Goal: Transaction & Acquisition: Purchase product/service

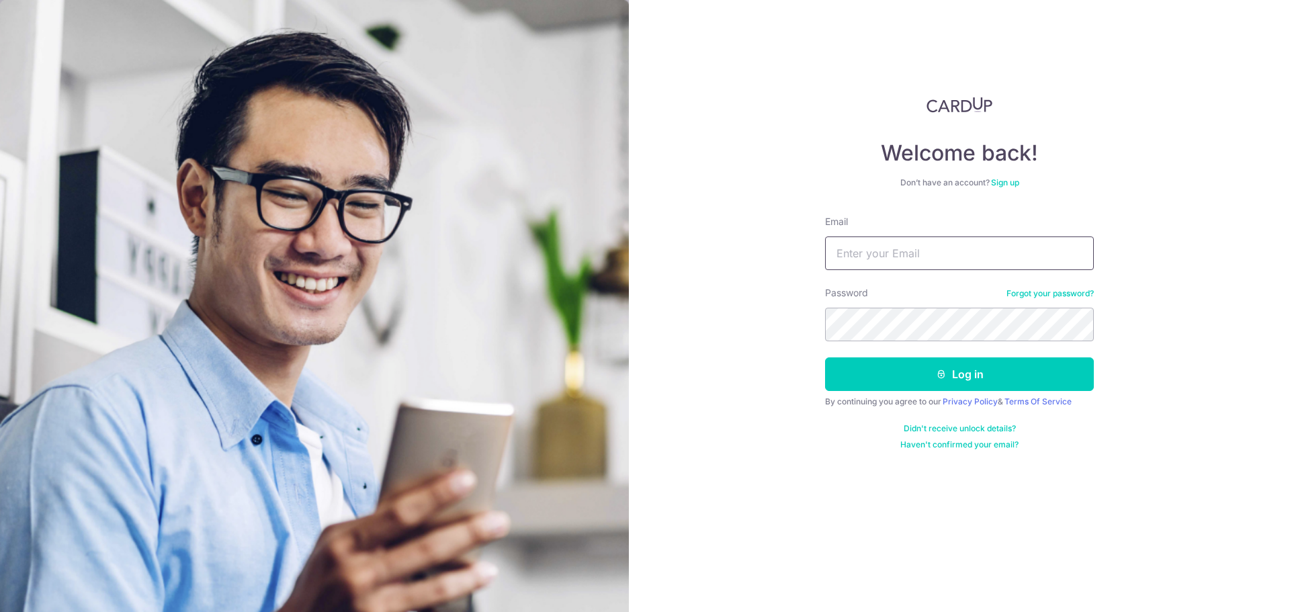
click at [956, 261] on input "Email" at bounding box center [959, 253] width 269 height 34
type input "val.nyz@gmail.com"
click at [825, 357] on button "Log in" at bounding box center [959, 374] width 269 height 34
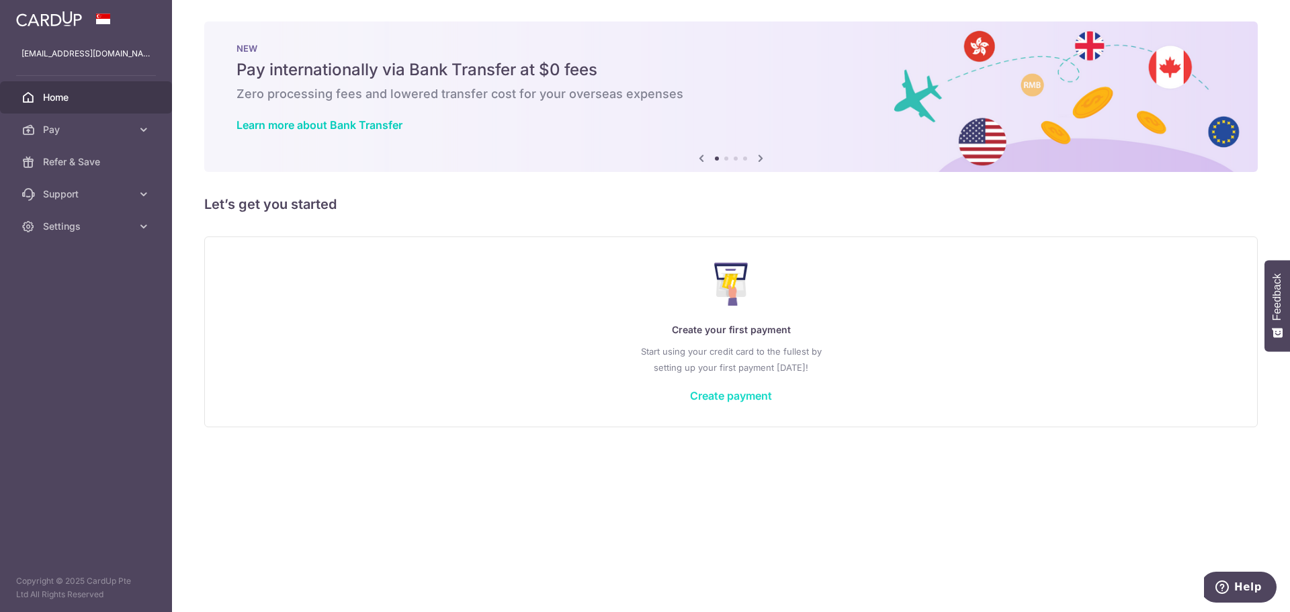
click at [728, 394] on link "Create payment" at bounding box center [731, 395] width 82 height 13
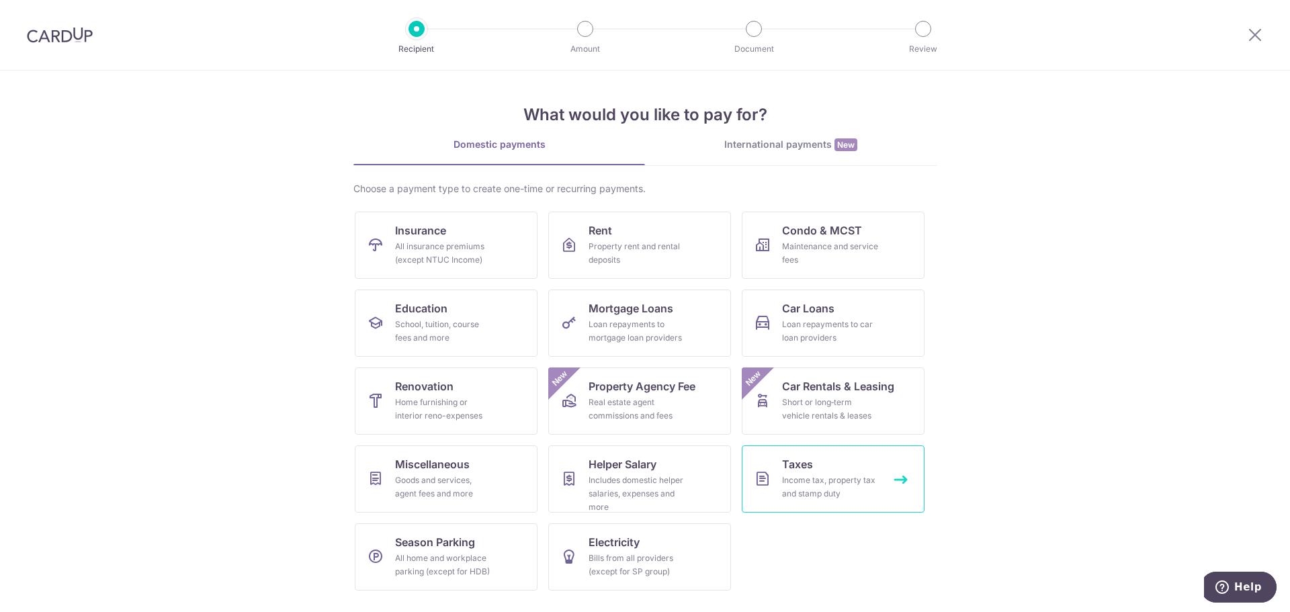
click at [853, 494] on div "Income tax, property tax and stamp duty" at bounding box center [830, 487] width 97 height 27
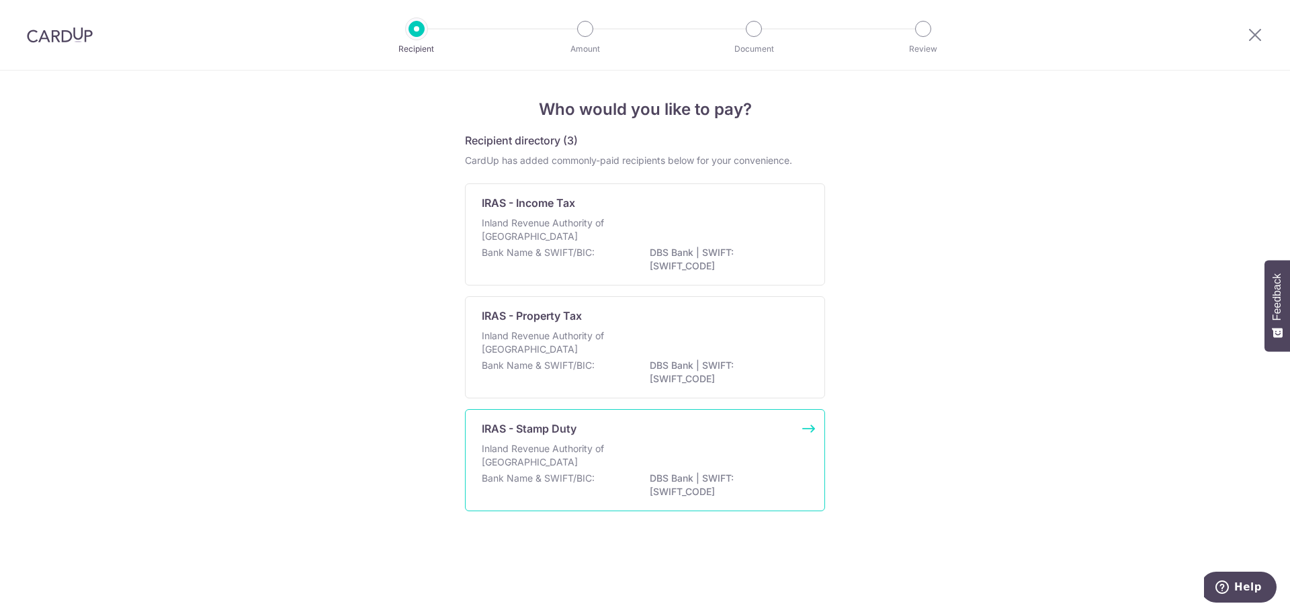
click at [647, 441] on div "IRAS - Stamp Duty Inland Revenue Authority of Singapore Bank Name & SWIFT/BIC: …" at bounding box center [645, 460] width 360 height 102
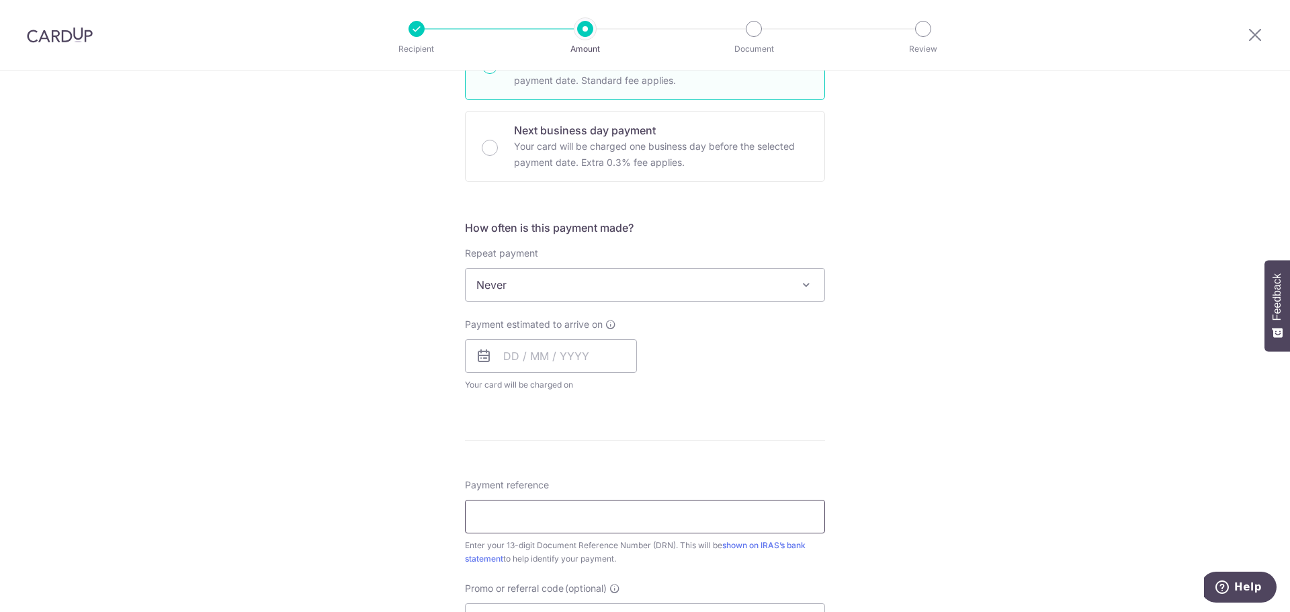
scroll to position [605, 0]
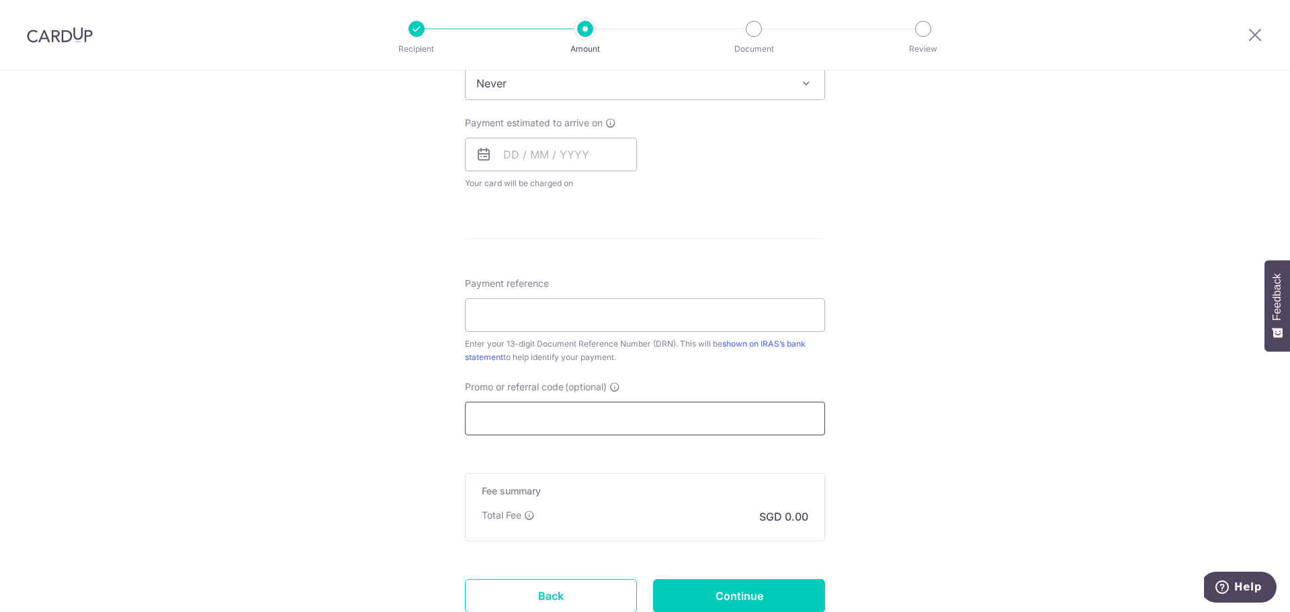
click at [561, 404] on input "Promo or referral code (optional)" at bounding box center [645, 419] width 360 height 34
paste input "MILELION"
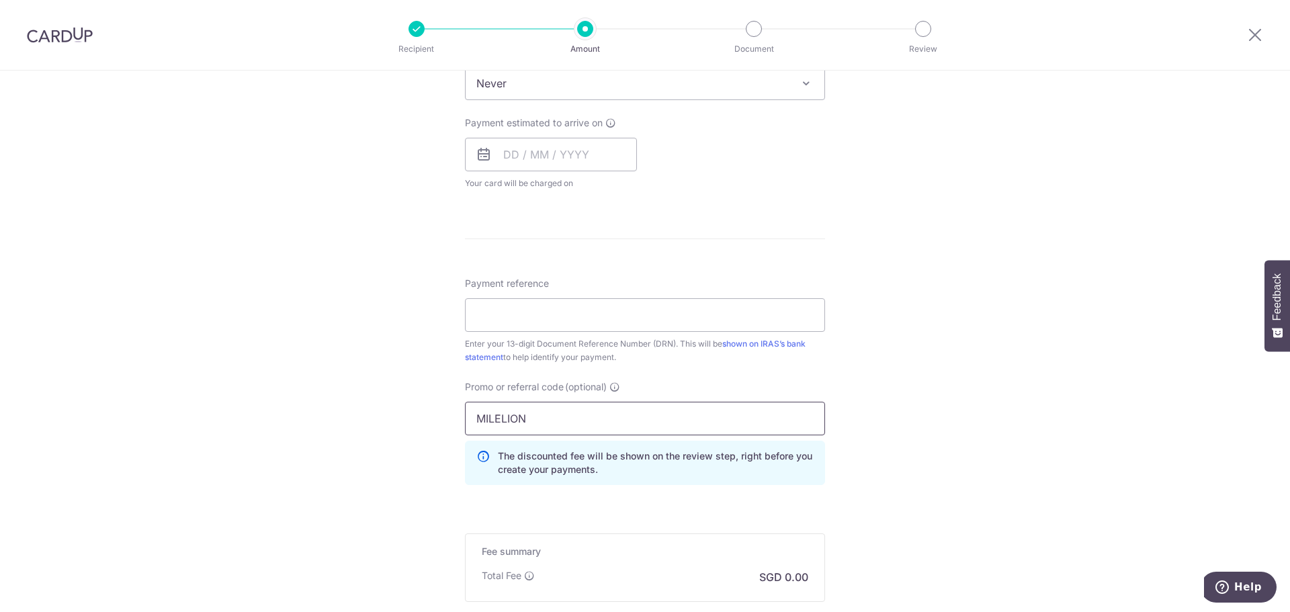
type input "MILELION"
click at [413, 496] on div "Tell us more about your payment Enter payment amount SGD The total tax payment …" at bounding box center [645, 120] width 1290 height 1308
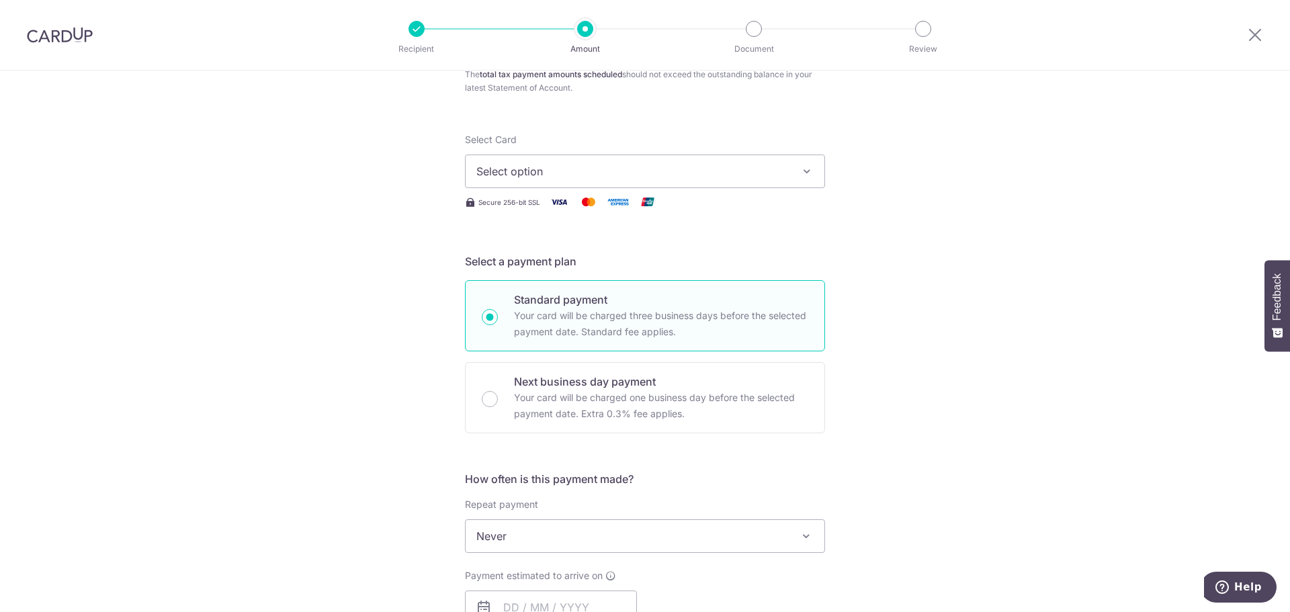
scroll to position [0, 0]
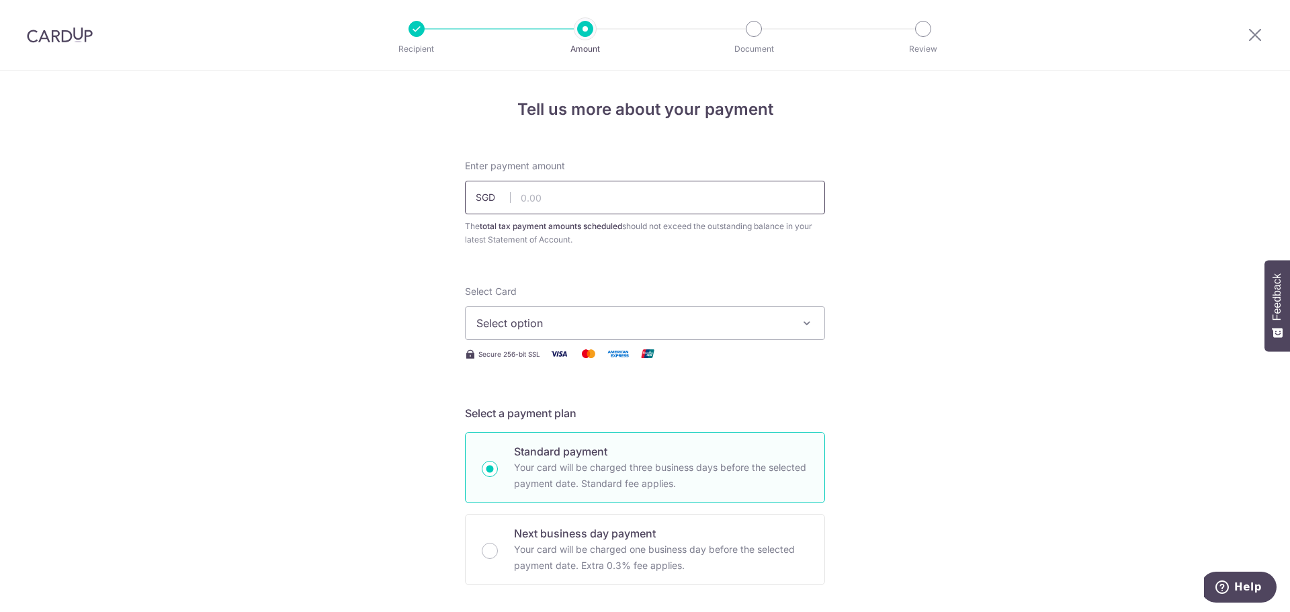
click at [546, 210] on input "text" at bounding box center [645, 198] width 360 height 34
type input "92,100.00"
click at [675, 320] on span "Select option" at bounding box center [632, 323] width 313 height 16
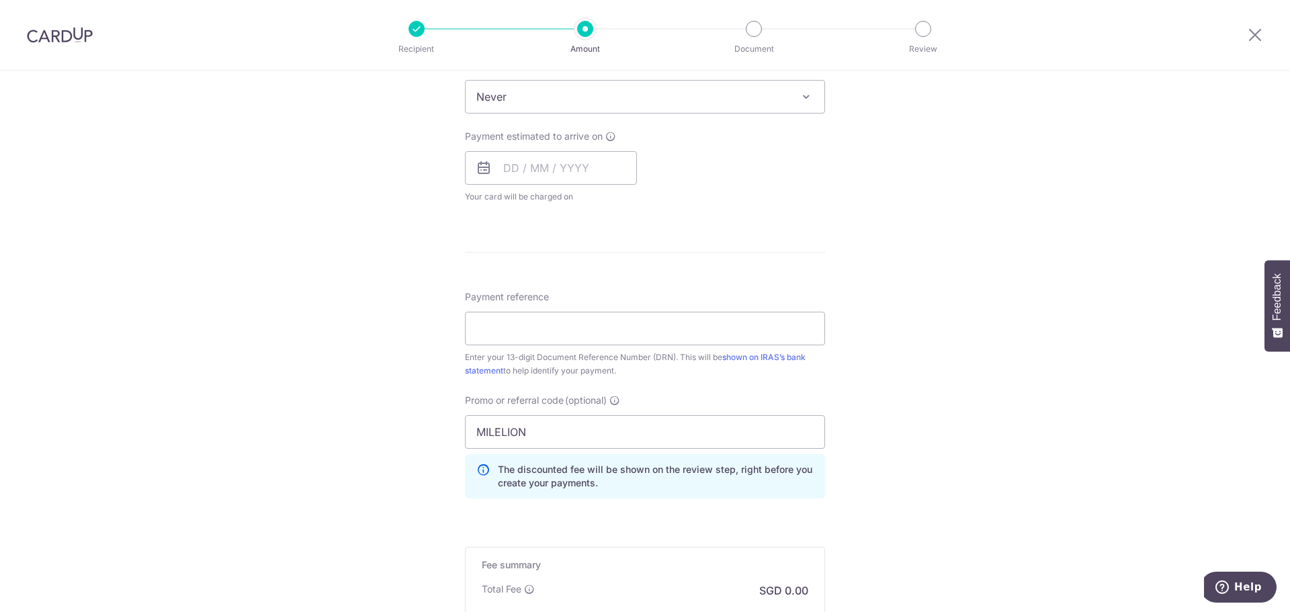
scroll to position [498, 0]
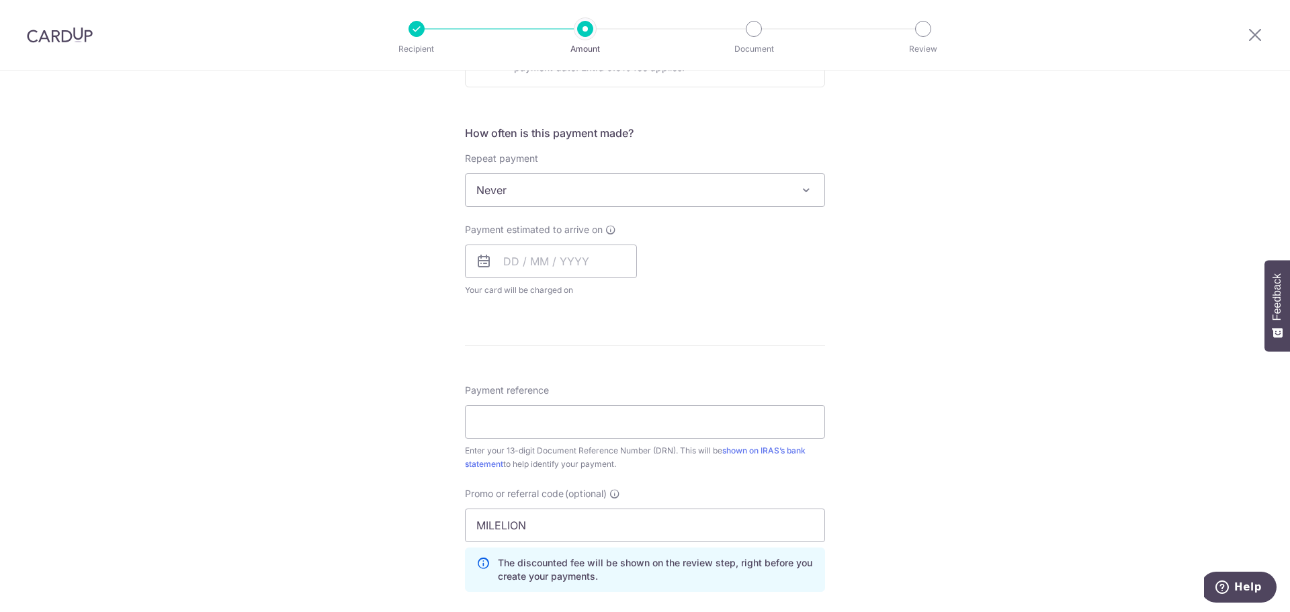
click at [756, 392] on div "Payment reference Enter your 13-digit Document Reference Number (DRN). This wil…" at bounding box center [645, 427] width 360 height 87
click at [531, 257] on input "text" at bounding box center [551, 262] width 172 height 34
click at [524, 384] on link "8" at bounding box center [519, 383] width 21 height 21
type input "[DATE]"
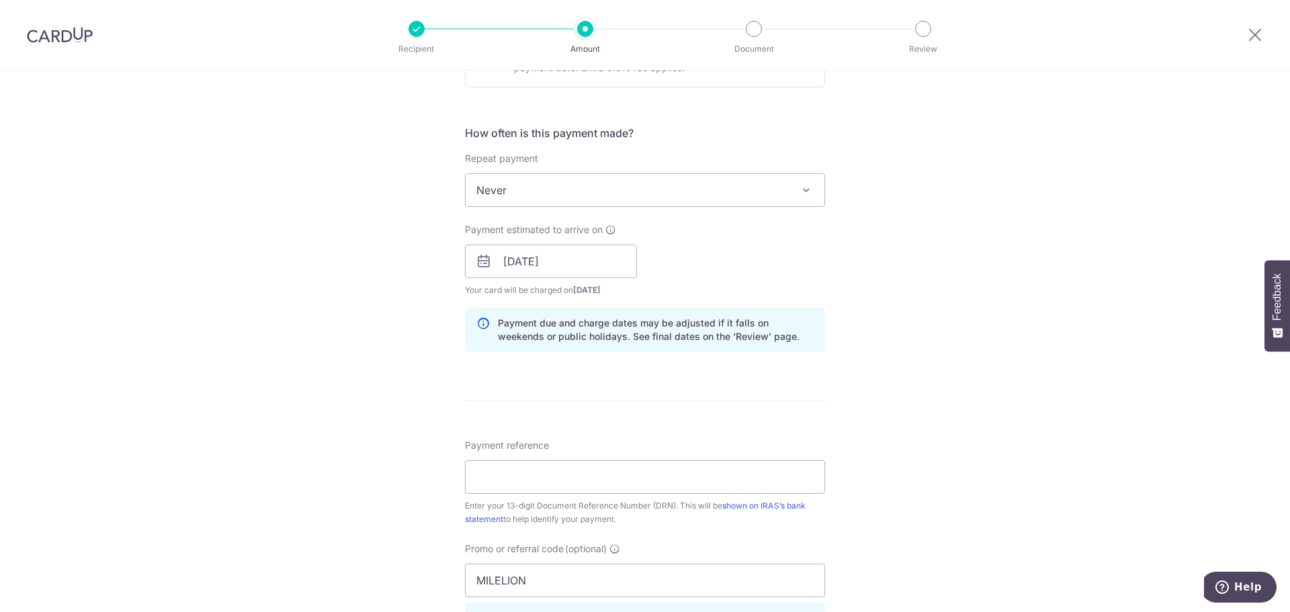
click at [953, 322] on div "Tell us more about your payment Enter payment amount SGD 92,100.00 92100.00 The…" at bounding box center [645, 254] width 1290 height 1363
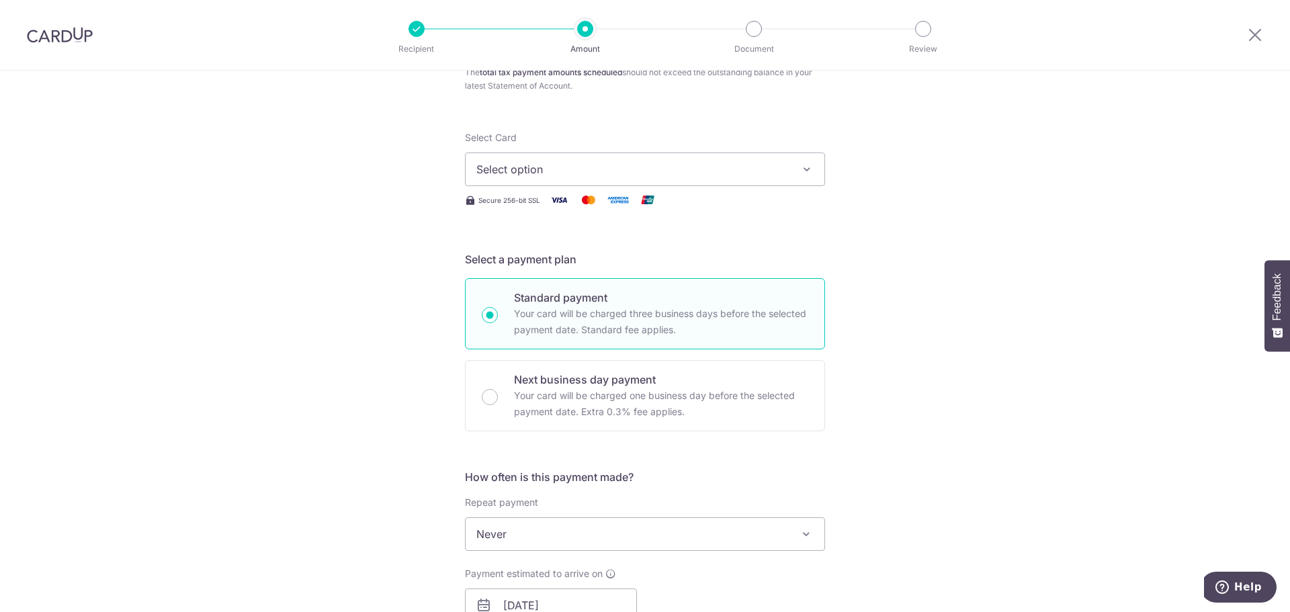
scroll to position [0, 0]
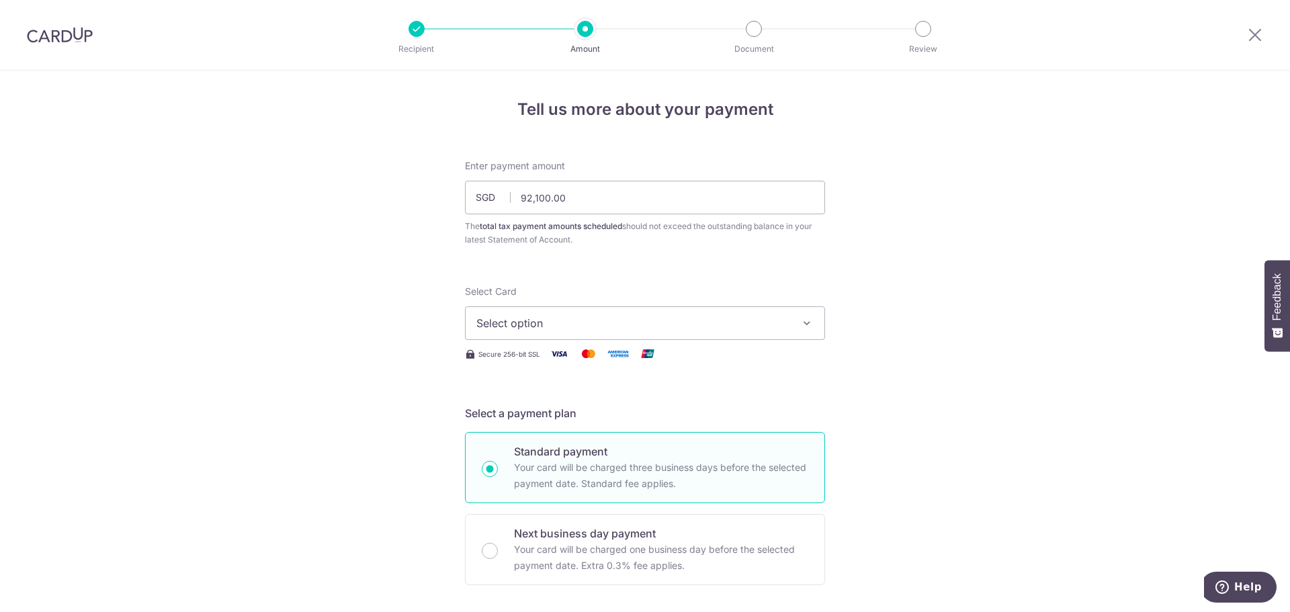
click at [603, 328] on span "Select option" at bounding box center [632, 323] width 313 height 16
click at [570, 354] on span "Add credit card" at bounding box center [656, 360] width 313 height 13
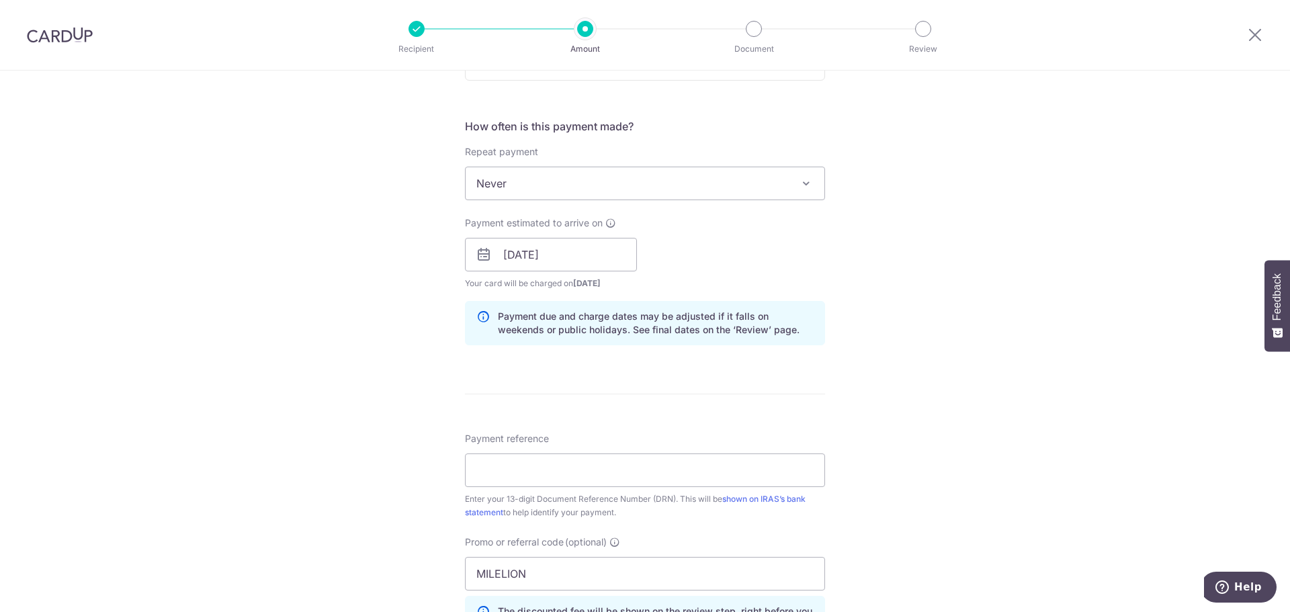
scroll to position [1190, 0]
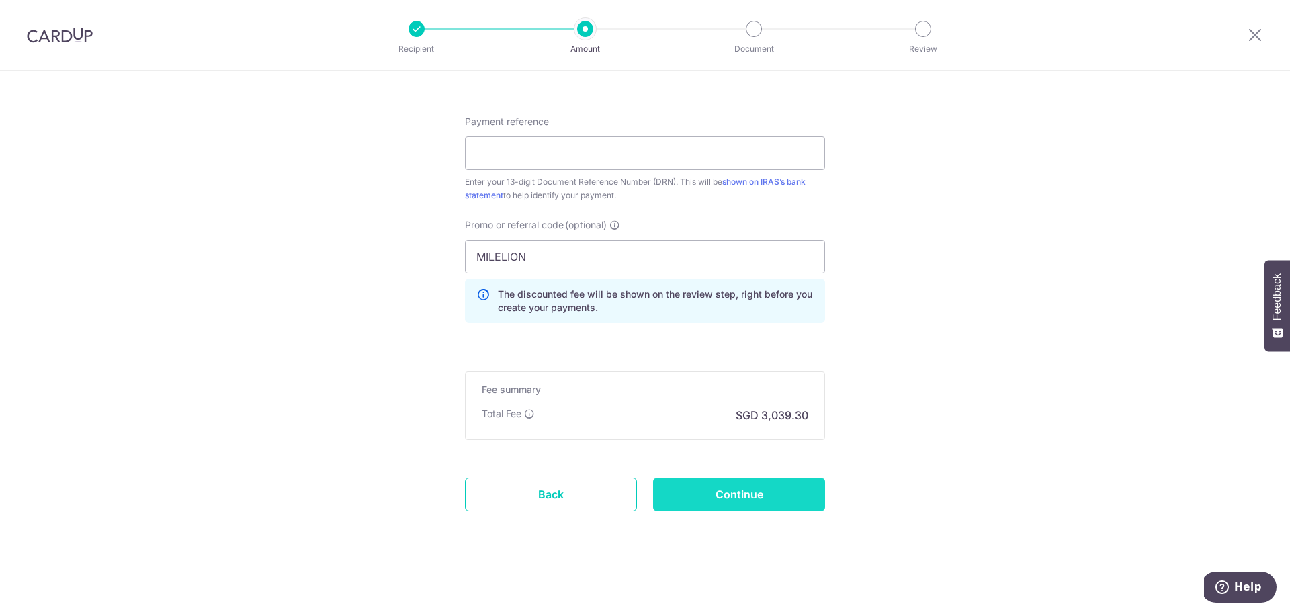
click at [739, 489] on input "Continue" at bounding box center [739, 495] width 172 height 34
type input "Create Schedule"
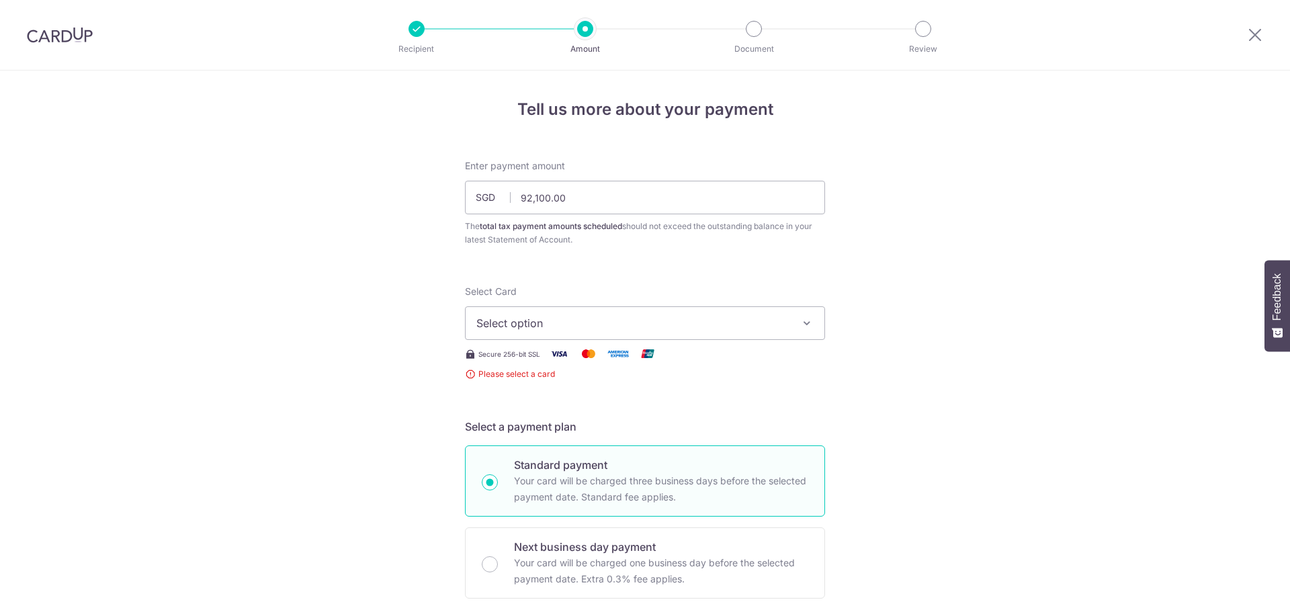
scroll to position [767, 0]
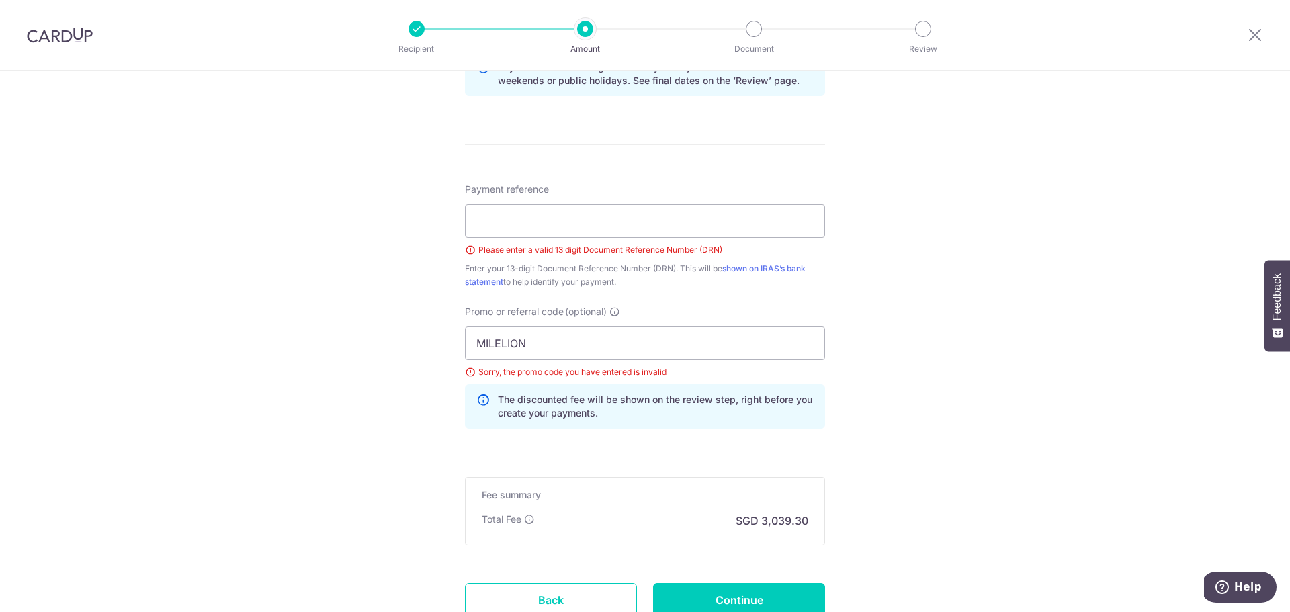
click at [934, 180] on div "Tell us more about your payment Enter payment amount SGD 92,100.00 92100.00 The…" at bounding box center [645, 10] width 1290 height 1414
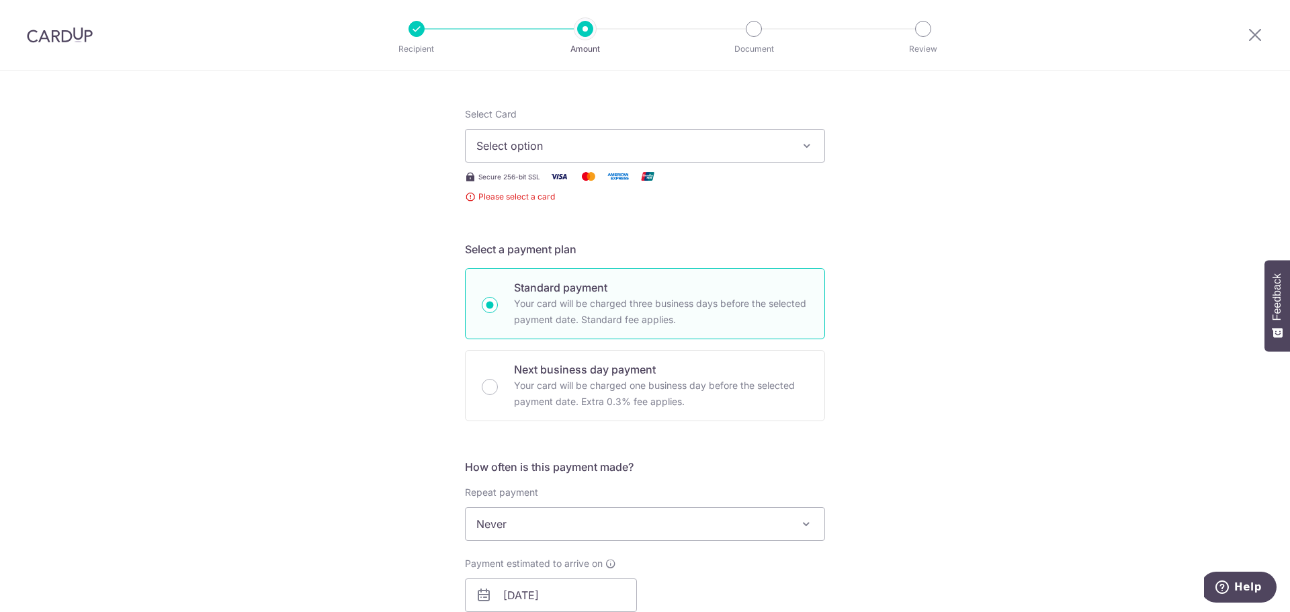
scroll to position [95, 0]
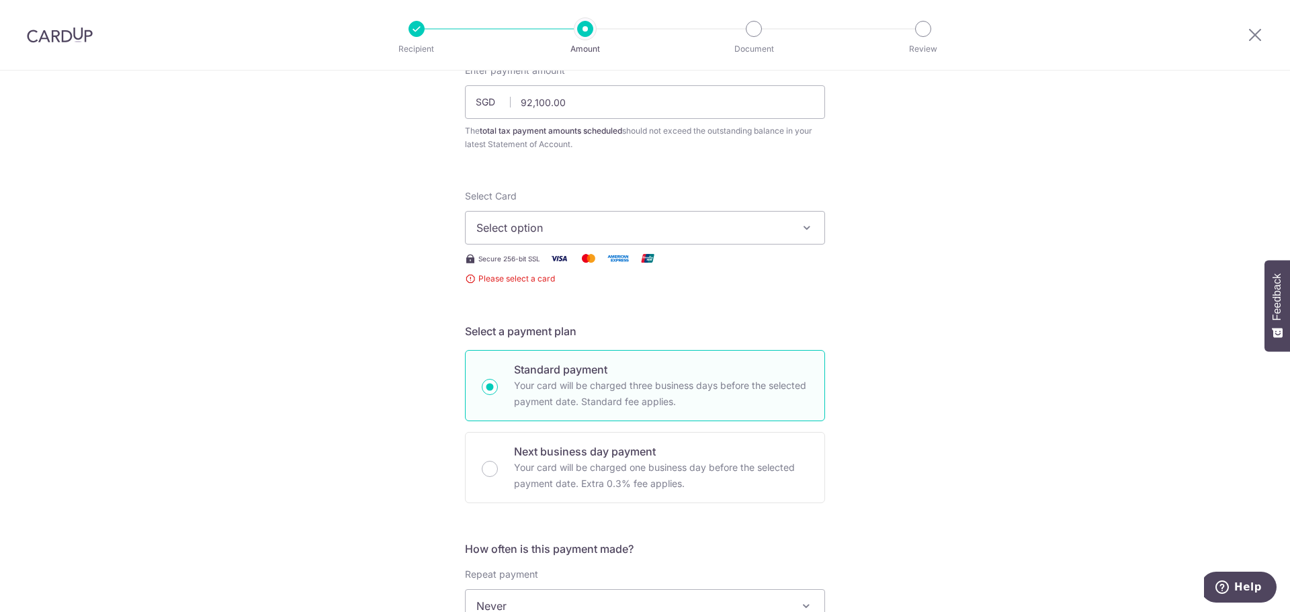
click at [554, 228] on span "Select option" at bounding box center [632, 228] width 313 height 16
click at [525, 261] on span "Add credit card" at bounding box center [656, 265] width 313 height 13
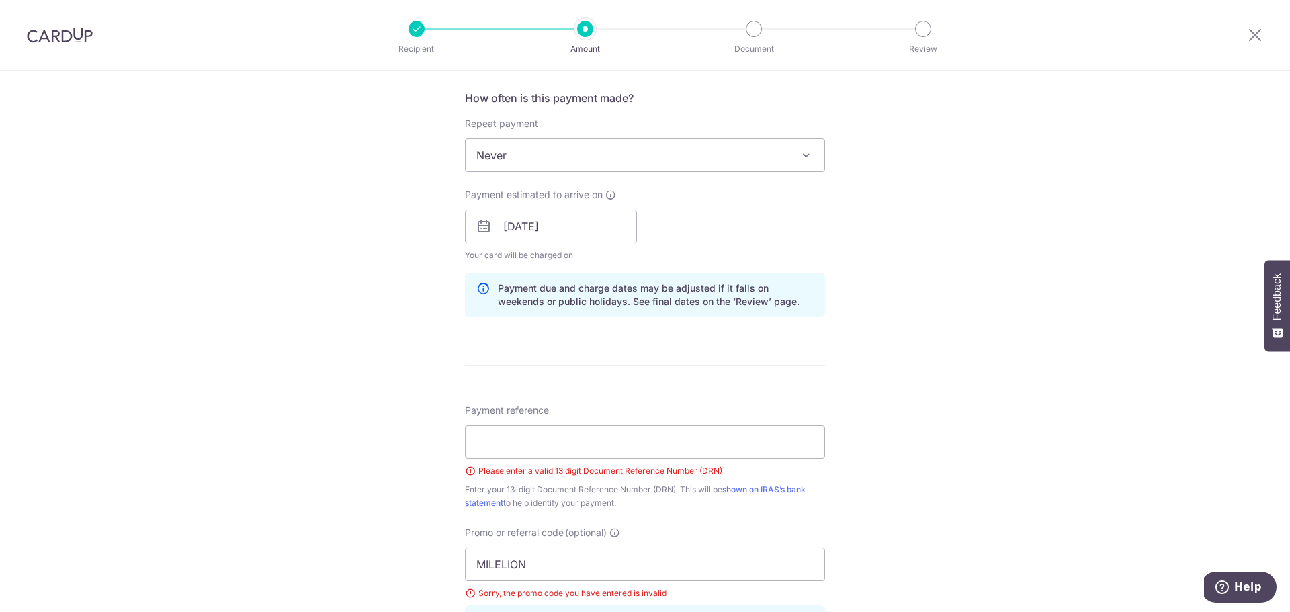
scroll to position [1036, 0]
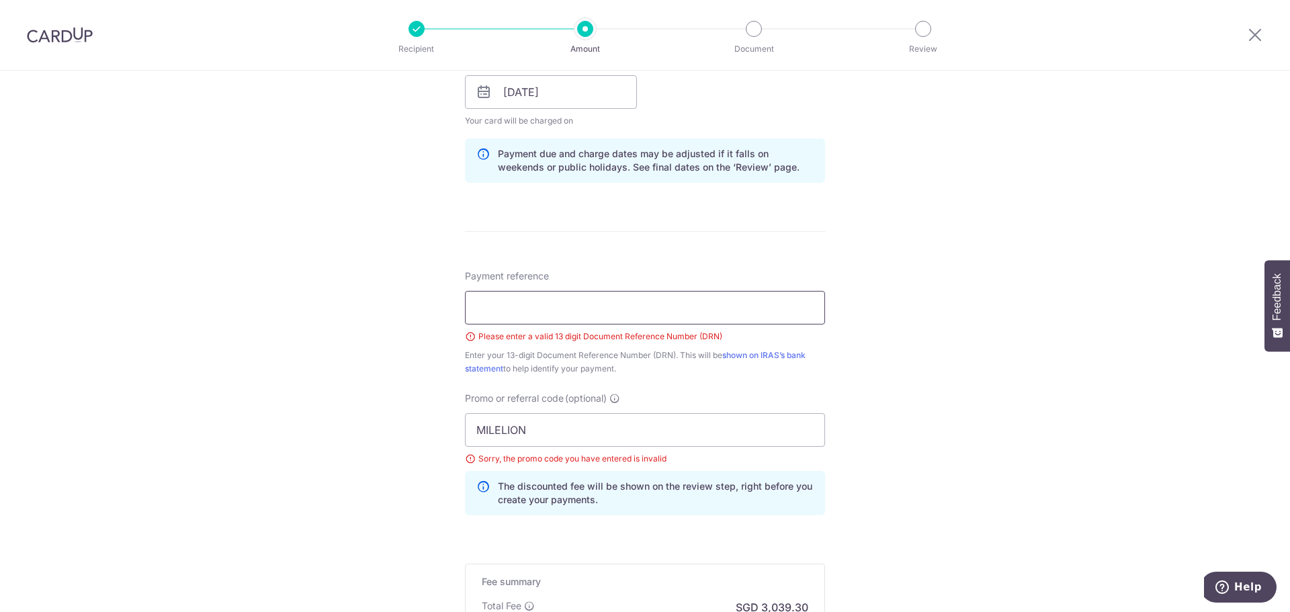
click at [726, 310] on input "Payment reference" at bounding box center [645, 308] width 360 height 34
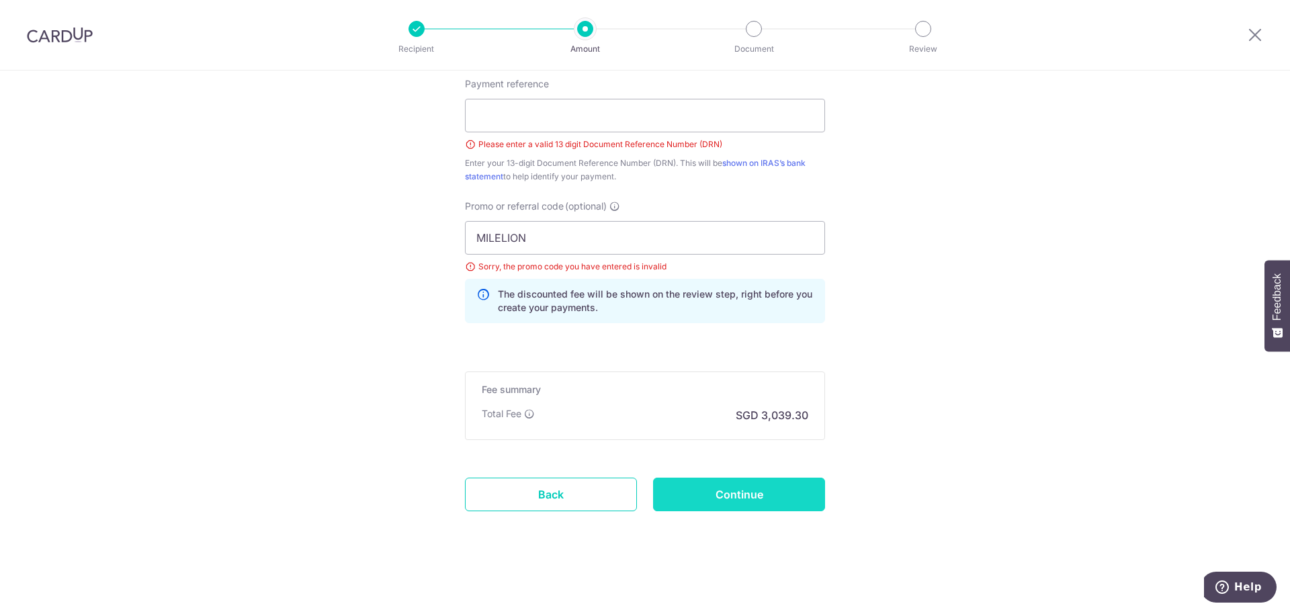
click at [755, 498] on input "Continue" at bounding box center [739, 495] width 172 height 34
type input "Create Schedule"
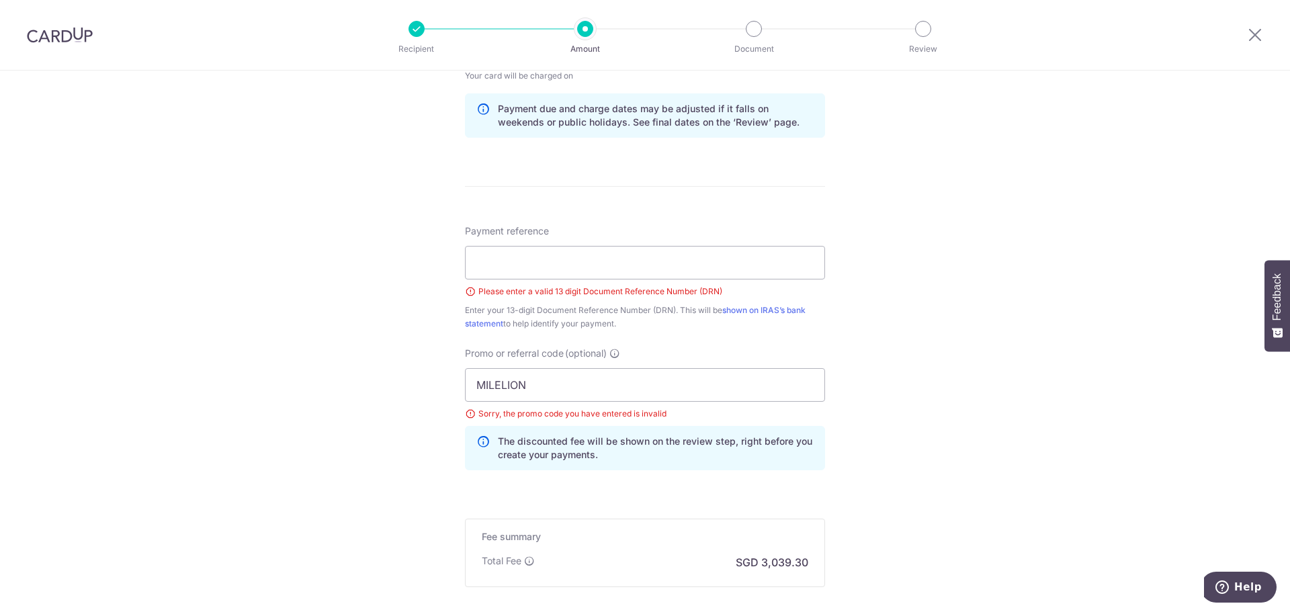
scroll to position [700, 0]
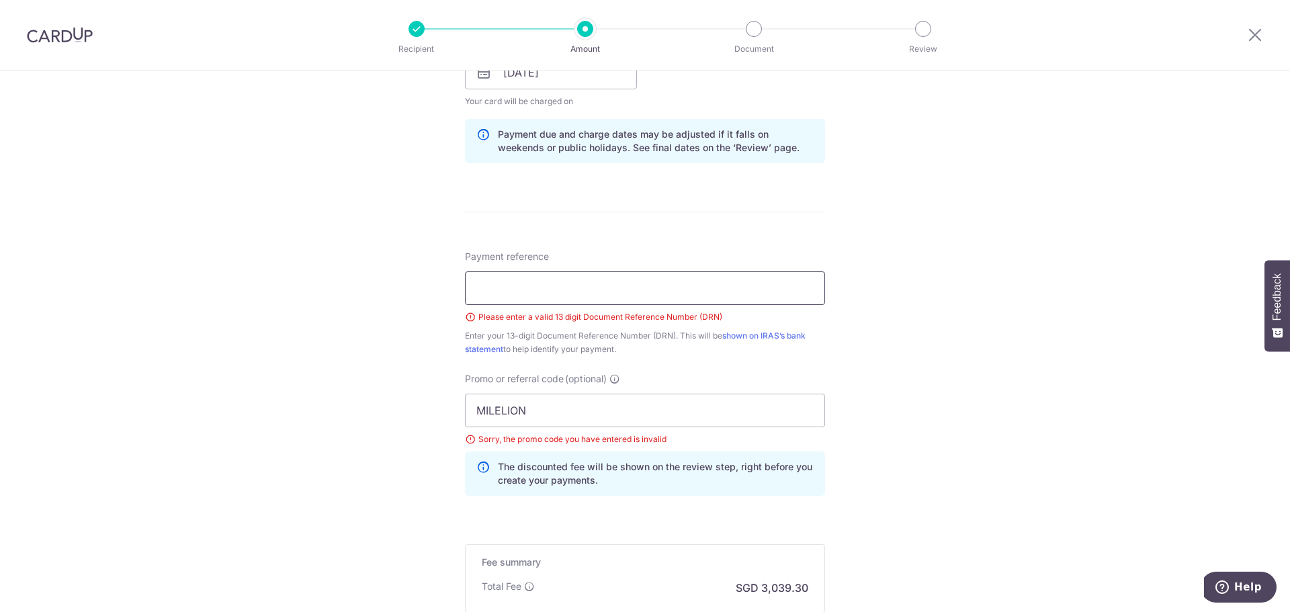
click at [598, 297] on input "Payment reference" at bounding box center [645, 288] width 360 height 34
type input "2508298657271"
click at [1047, 408] on div "Tell us more about your payment Enter payment amount SGD 92,100.00 92100.00 The…" at bounding box center [645, 78] width 1290 height 1414
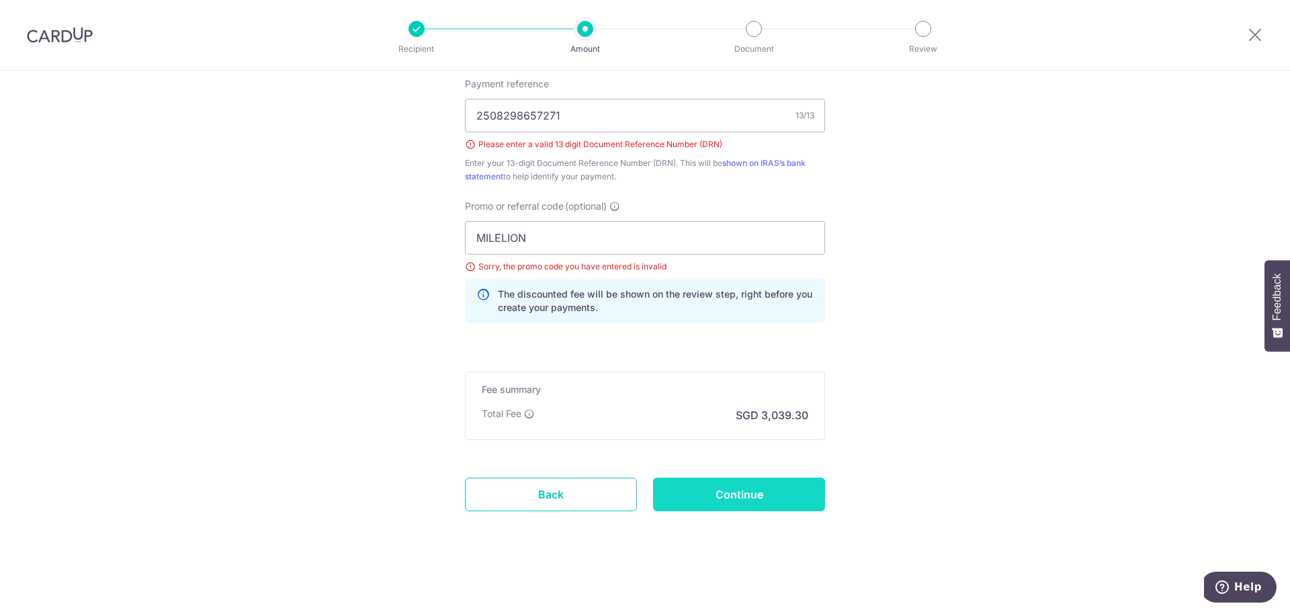
click at [762, 490] on input "Continue" at bounding box center [739, 495] width 172 height 34
type input "Create Schedule"
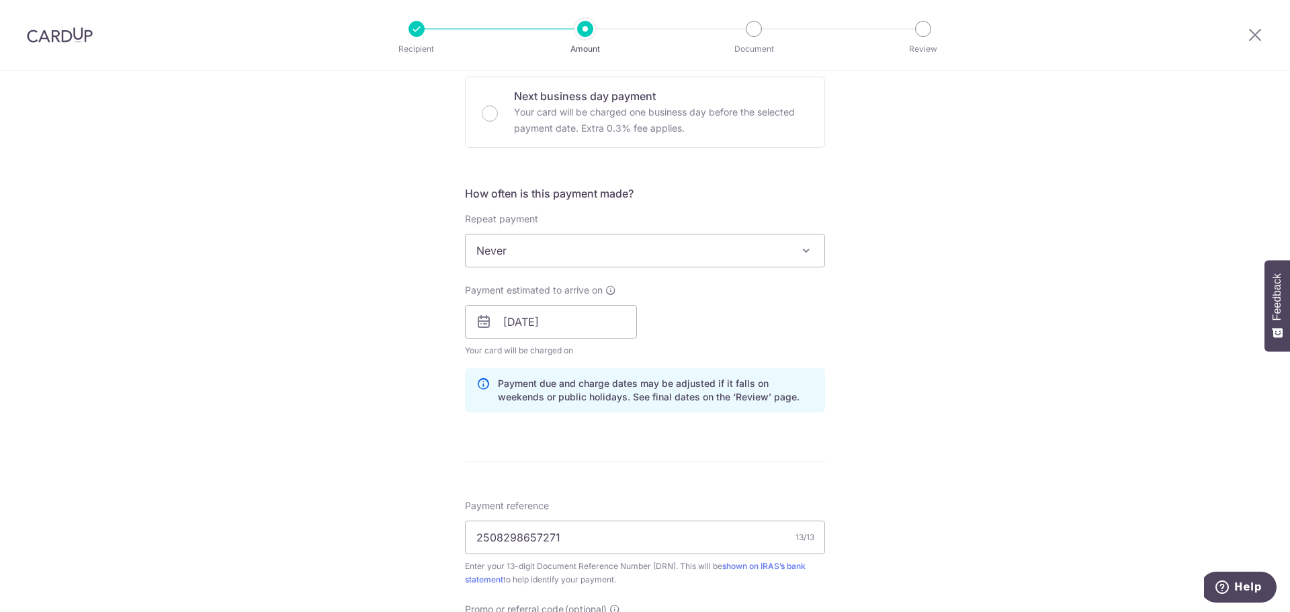
scroll to position [48, 0]
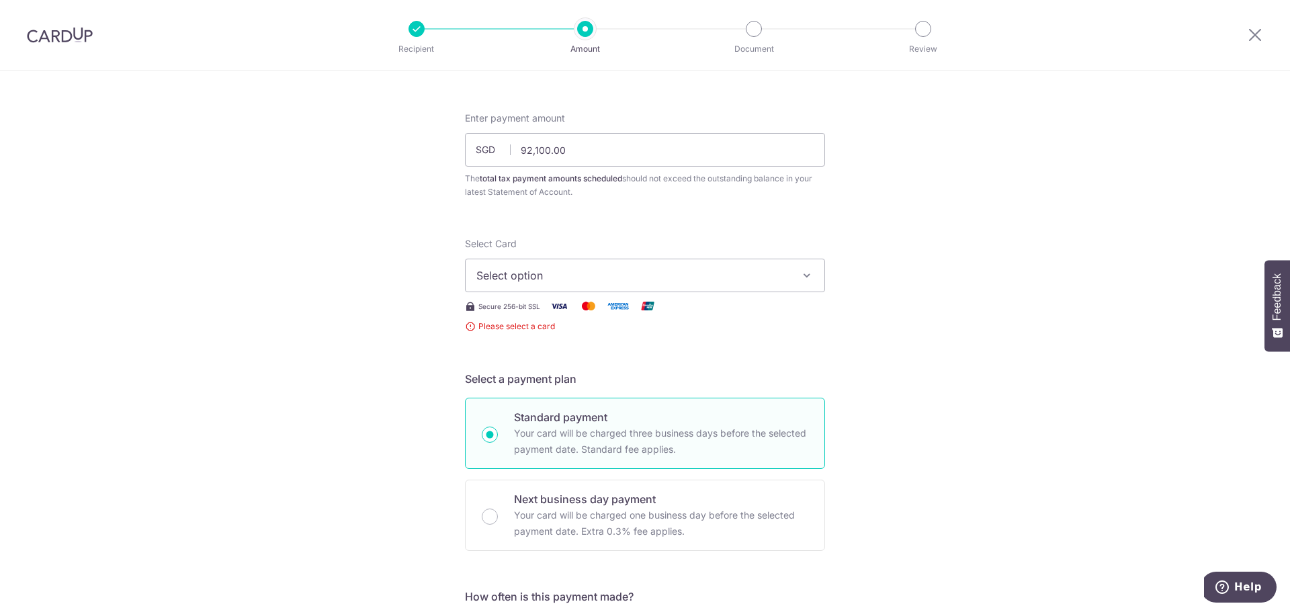
click at [620, 272] on span "Select option" at bounding box center [632, 275] width 313 height 16
click at [552, 312] on span "Add credit card" at bounding box center [656, 312] width 313 height 13
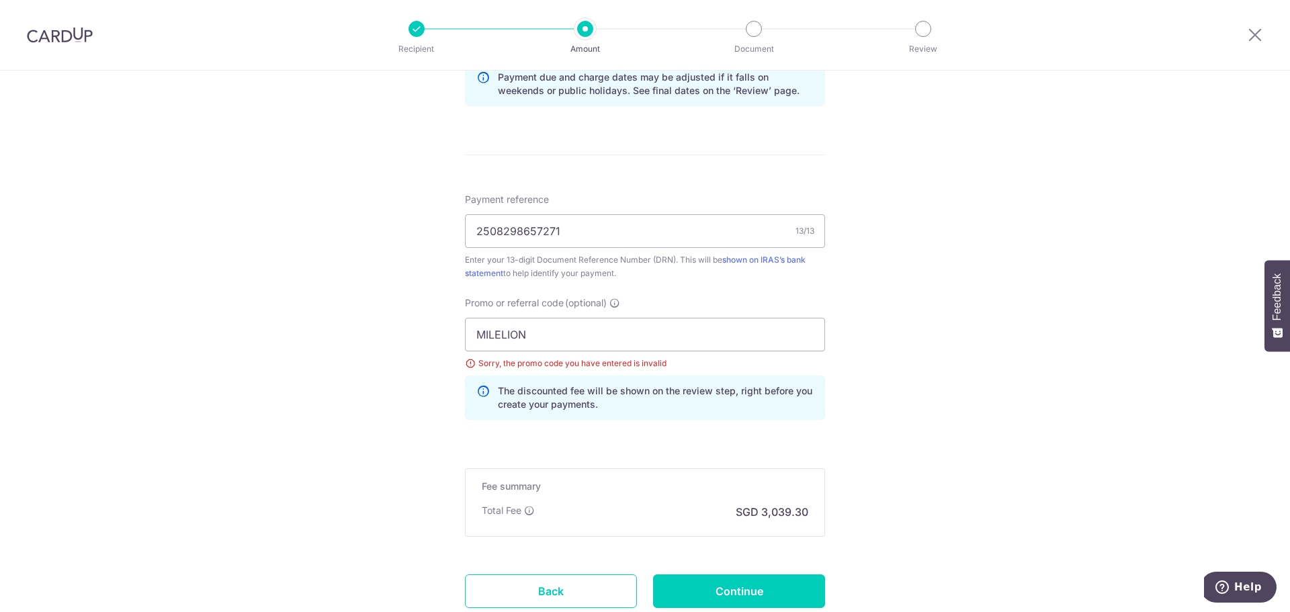
scroll to position [1209, 0]
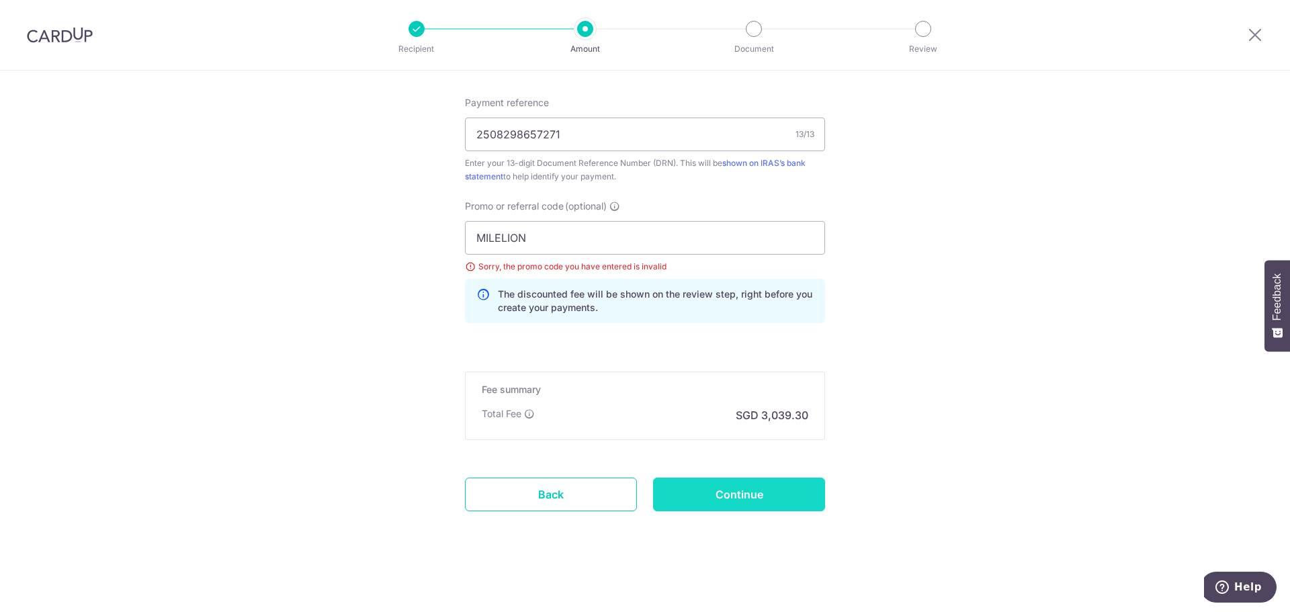
click at [740, 494] on input "Continue" at bounding box center [739, 495] width 172 height 34
type input "Create Schedule"
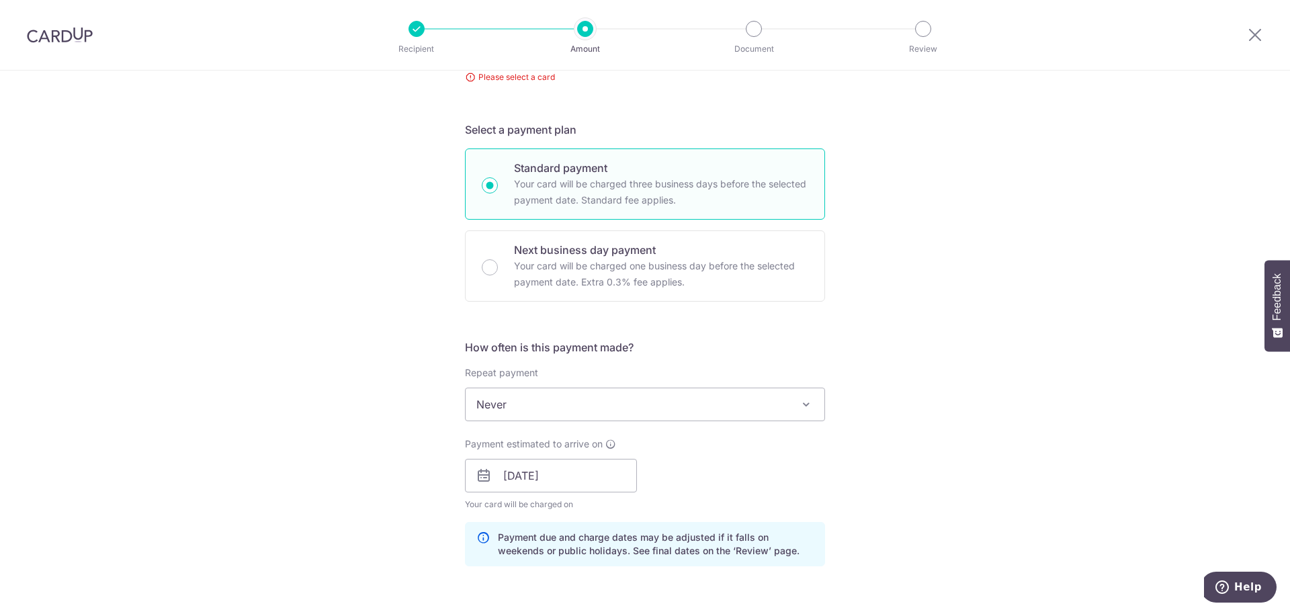
scroll to position [95, 0]
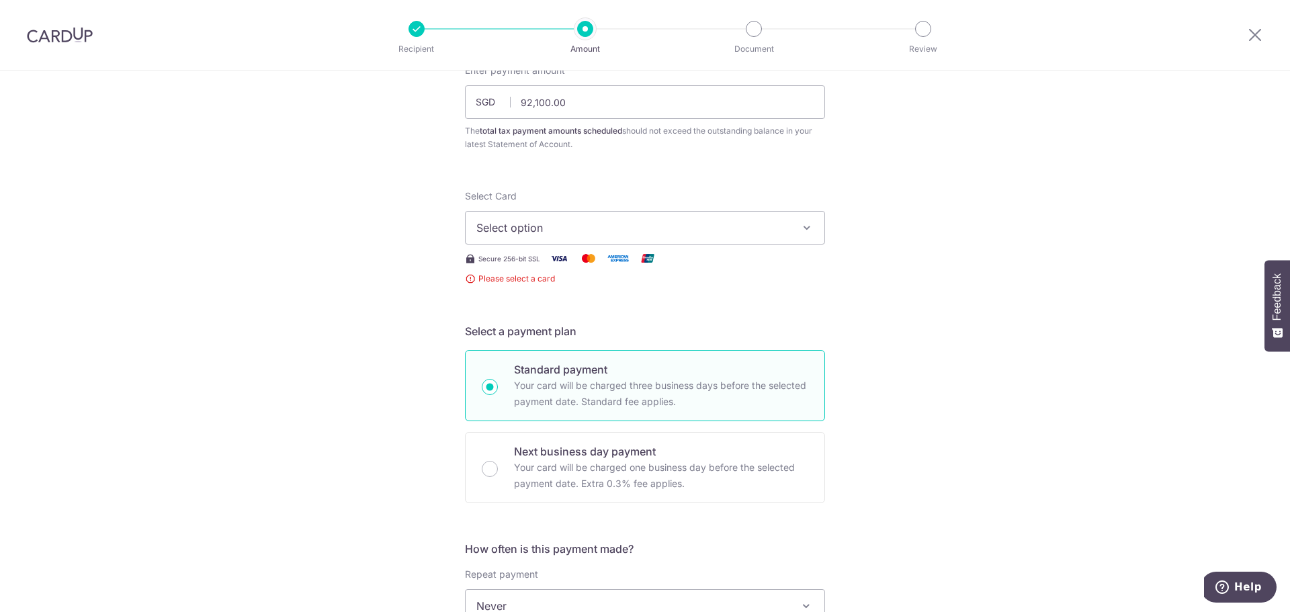
click at [693, 219] on button "Select option" at bounding box center [645, 228] width 360 height 34
click at [586, 259] on span "Add credit card" at bounding box center [656, 265] width 313 height 13
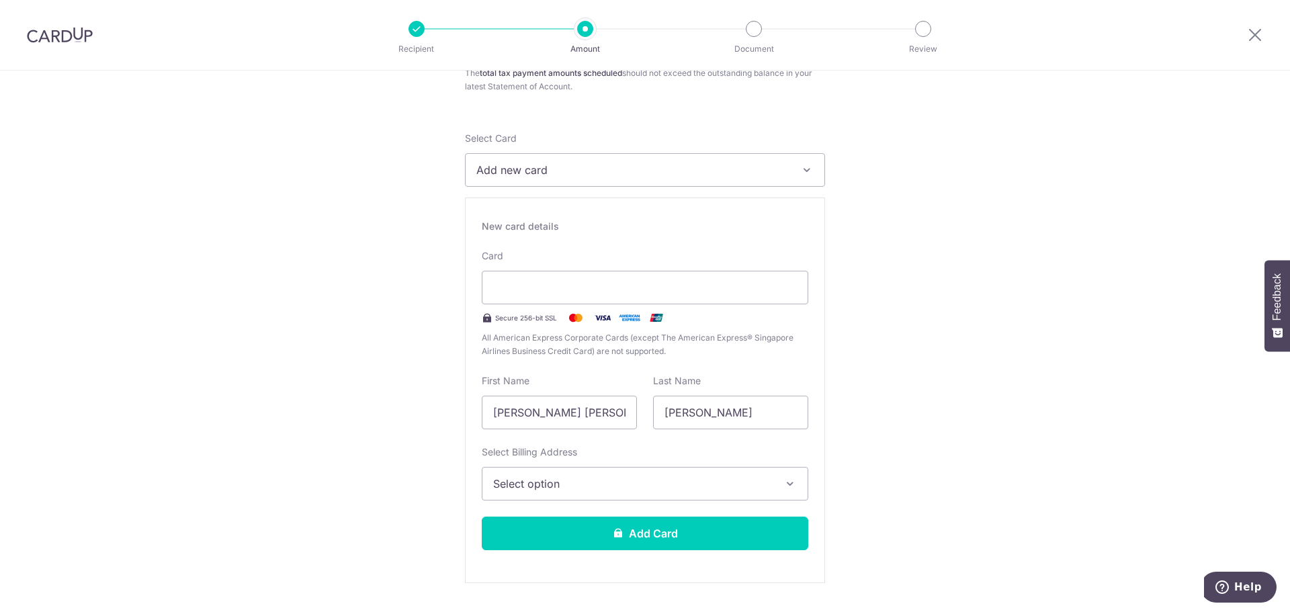
scroll to position [230, 0]
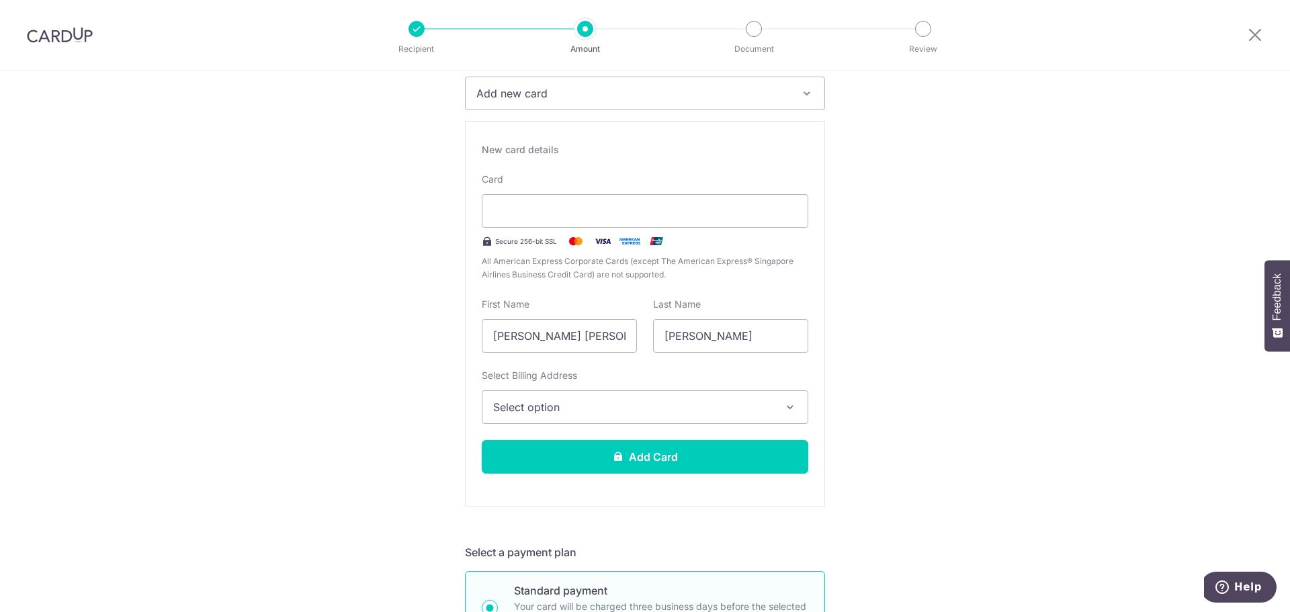
click at [623, 405] on span "Select option" at bounding box center [632, 407] width 279 height 16
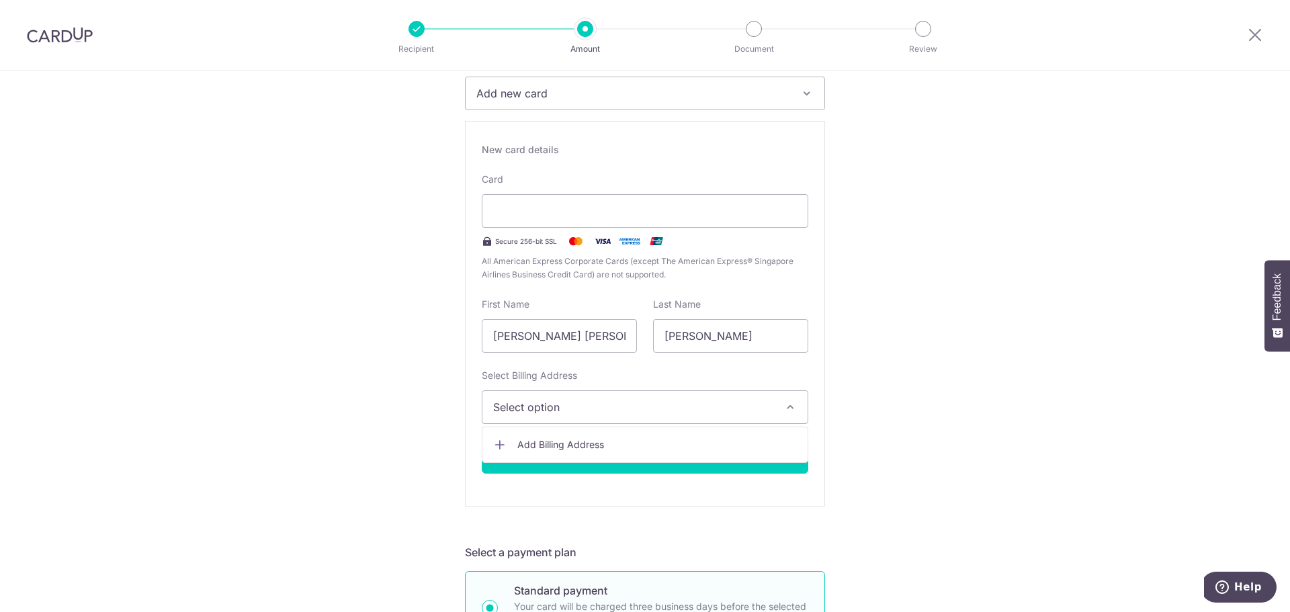
click at [567, 480] on div "New card details Card Secure 256-bit SSL All American Express Corporate Cards (…" at bounding box center [645, 314] width 360 height 386
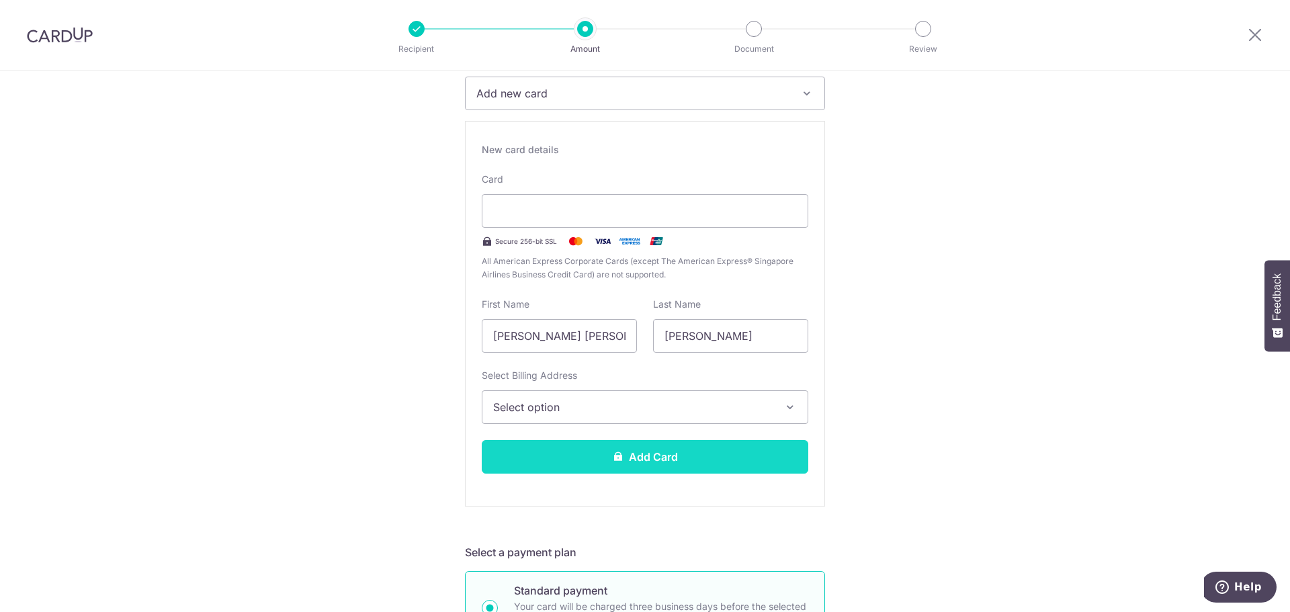
click at [572, 456] on button "Add Card" at bounding box center [645, 457] width 326 height 34
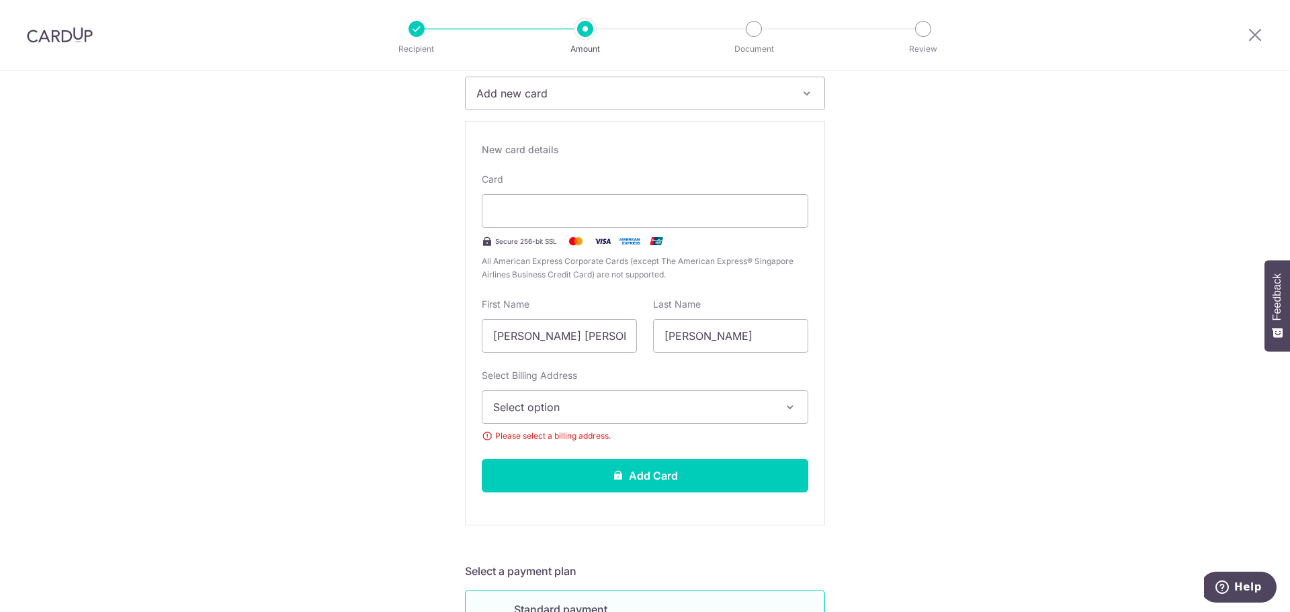
click at [576, 400] on span "Select option" at bounding box center [632, 407] width 279 height 16
click at [558, 437] on link "Add Billing Address" at bounding box center [644, 445] width 325 height 24
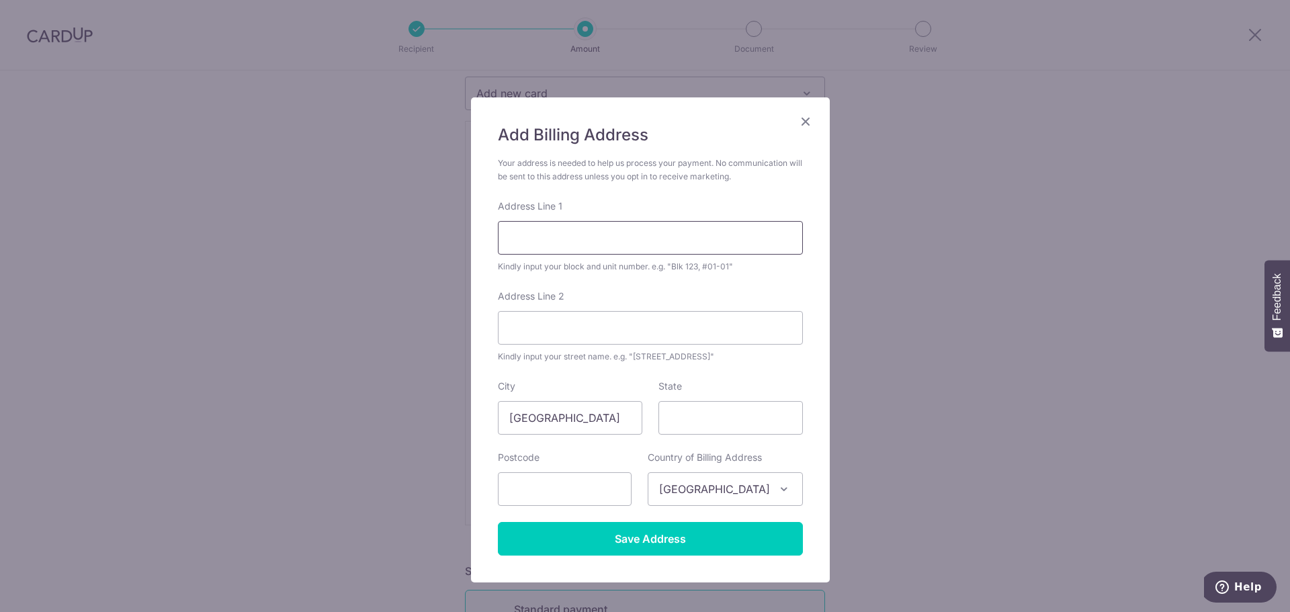
click at [572, 222] on input "Address Line 1" at bounding box center [650, 238] width 305 height 34
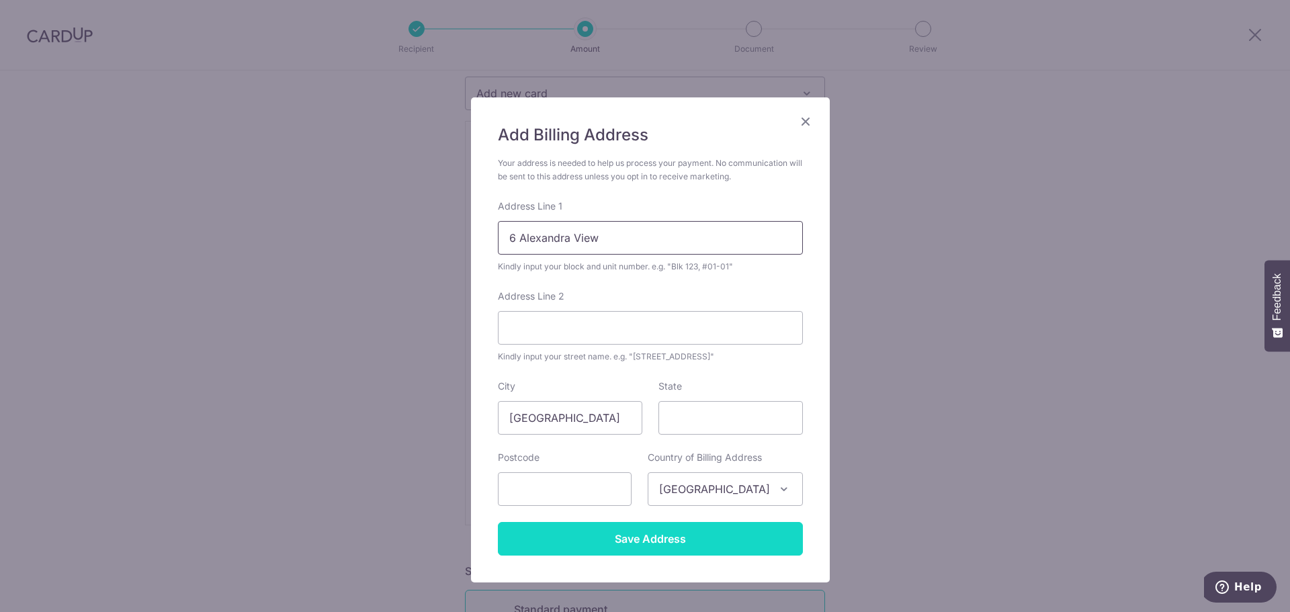
type input "6 Alexandra View"
click at [691, 543] on input "Save Address" at bounding box center [650, 539] width 305 height 34
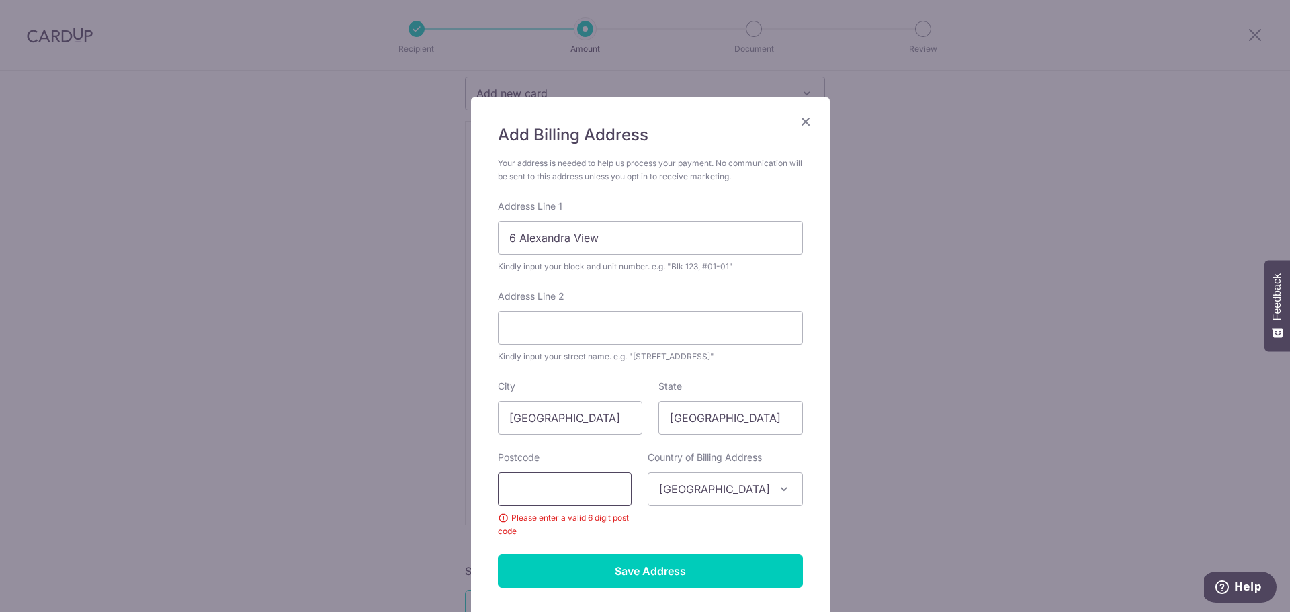
click at [547, 488] on input "text" at bounding box center [565, 489] width 134 height 34
type input "158746"
click at [603, 564] on input "Save Address" at bounding box center [650, 571] width 305 height 34
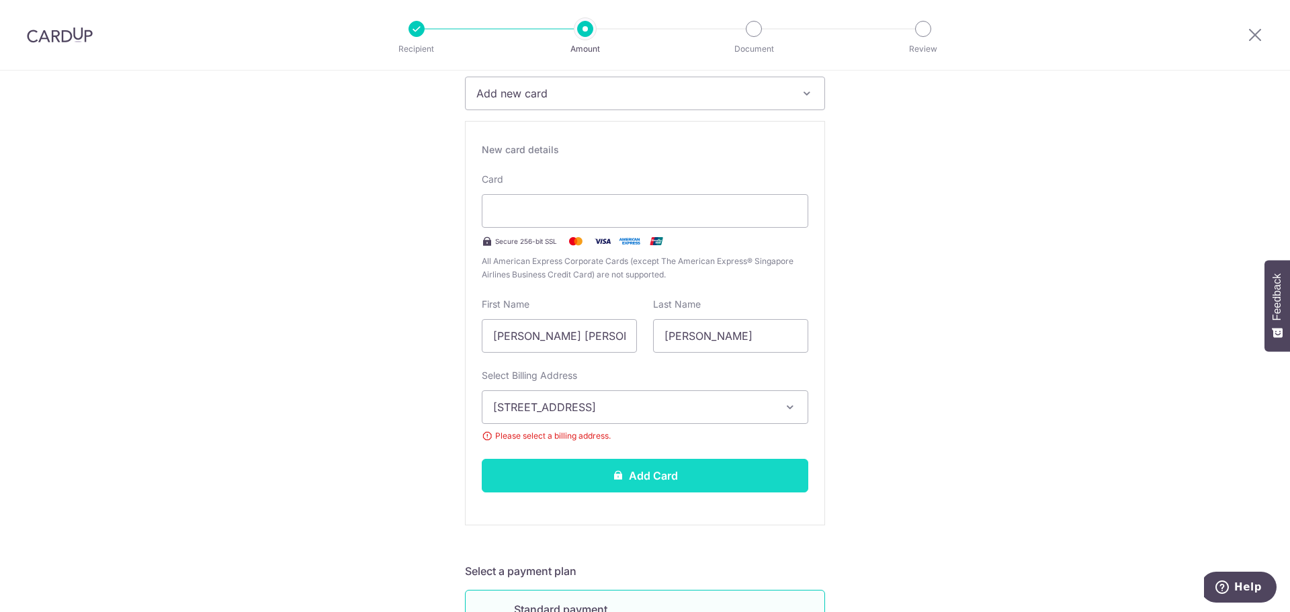
click at [640, 480] on button "Add Card" at bounding box center [645, 476] width 326 height 34
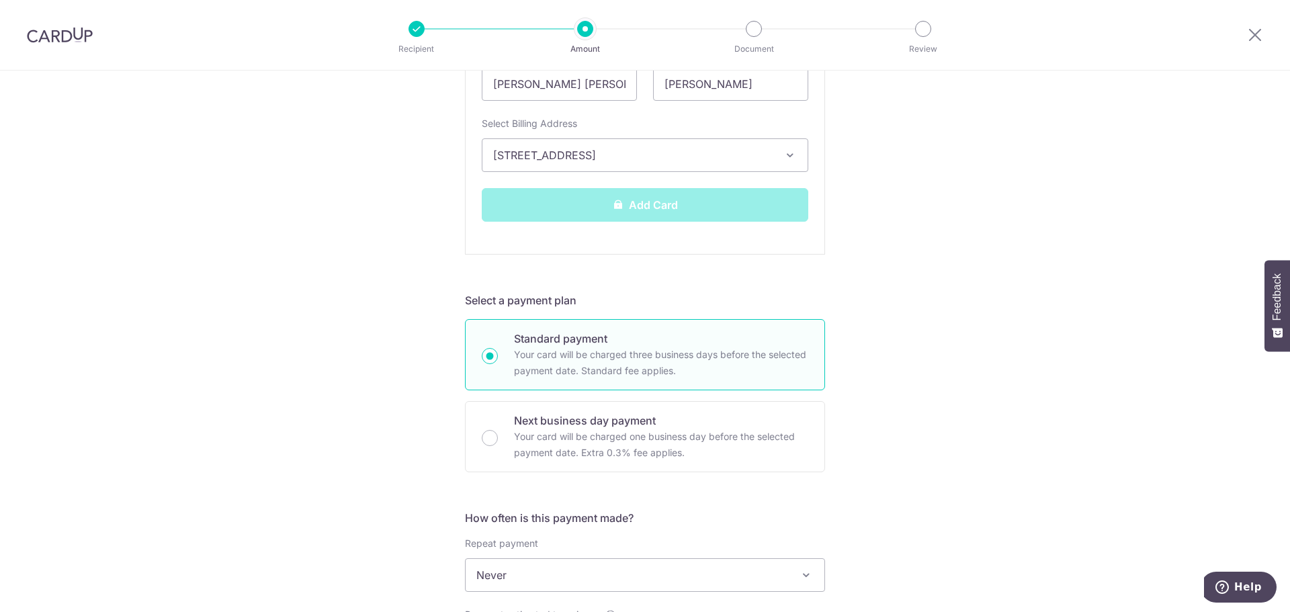
scroll to position [498, 0]
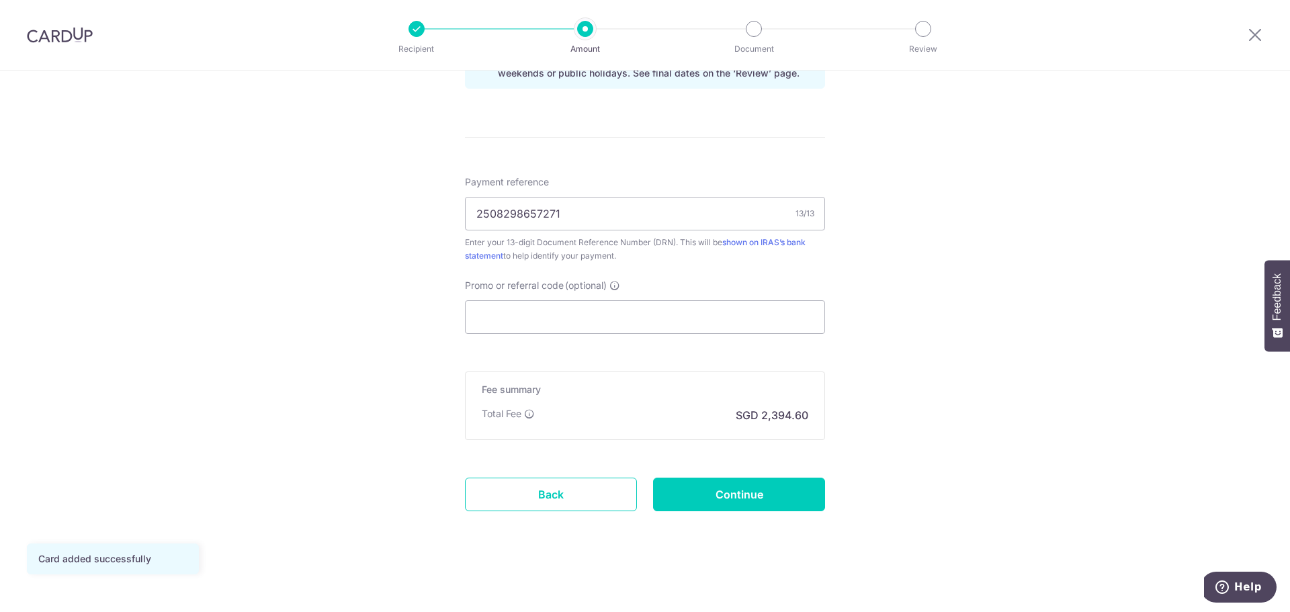
scroll to position [492, 0]
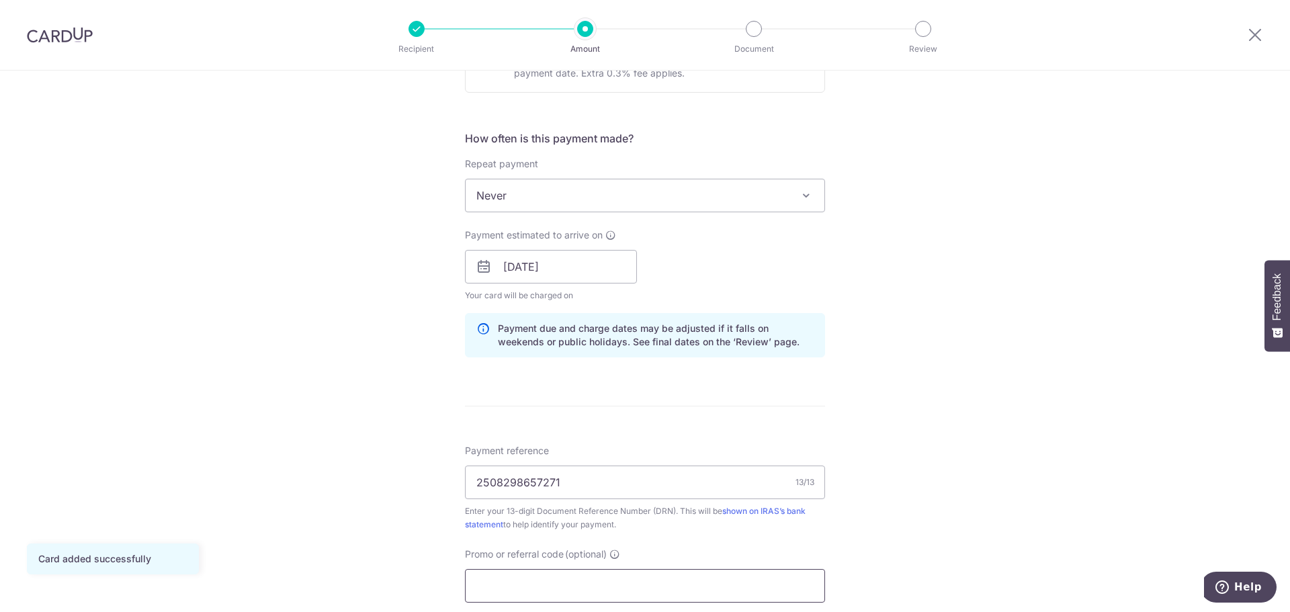
click at [568, 582] on input "Promo or referral code (optional)" at bounding box center [645, 586] width 360 height 34
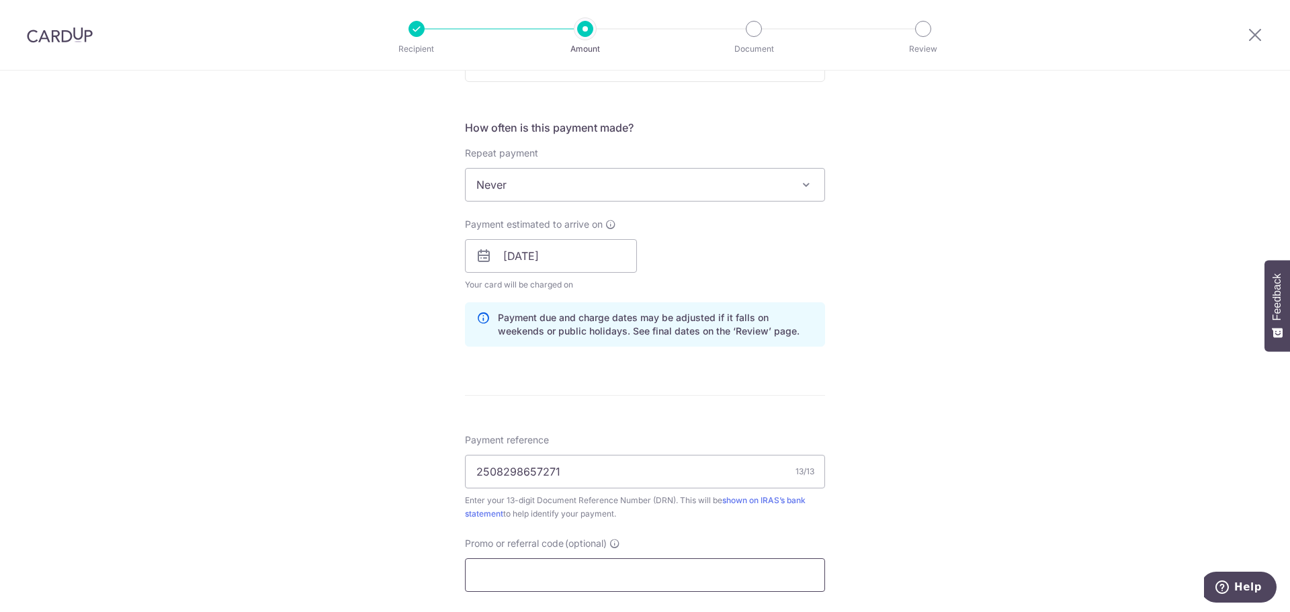
scroll to position [605, 0]
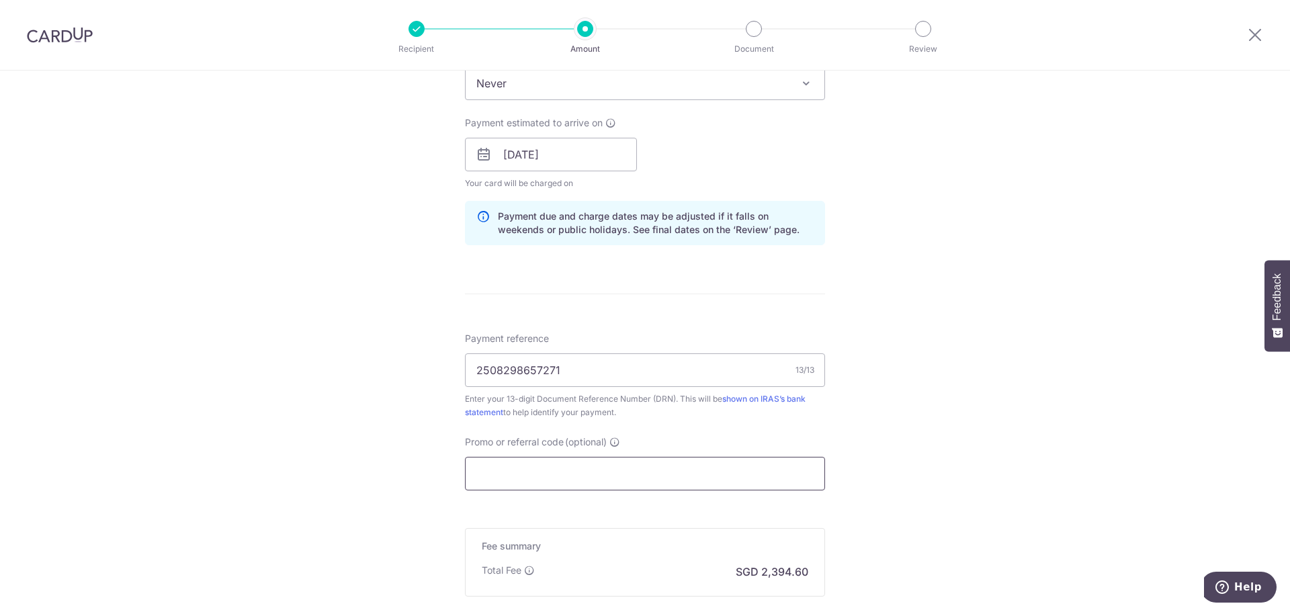
click at [590, 475] on input "Promo or referral code (optional)" at bounding box center [645, 474] width 360 height 34
paste input "MILELION"
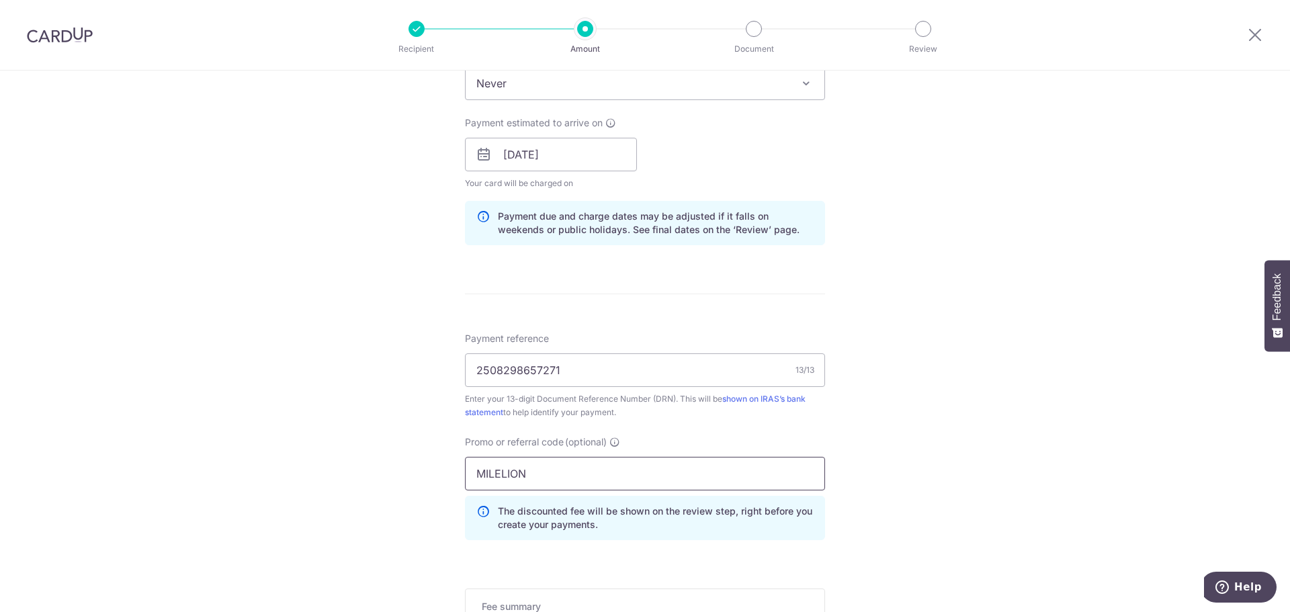
scroll to position [822, 0]
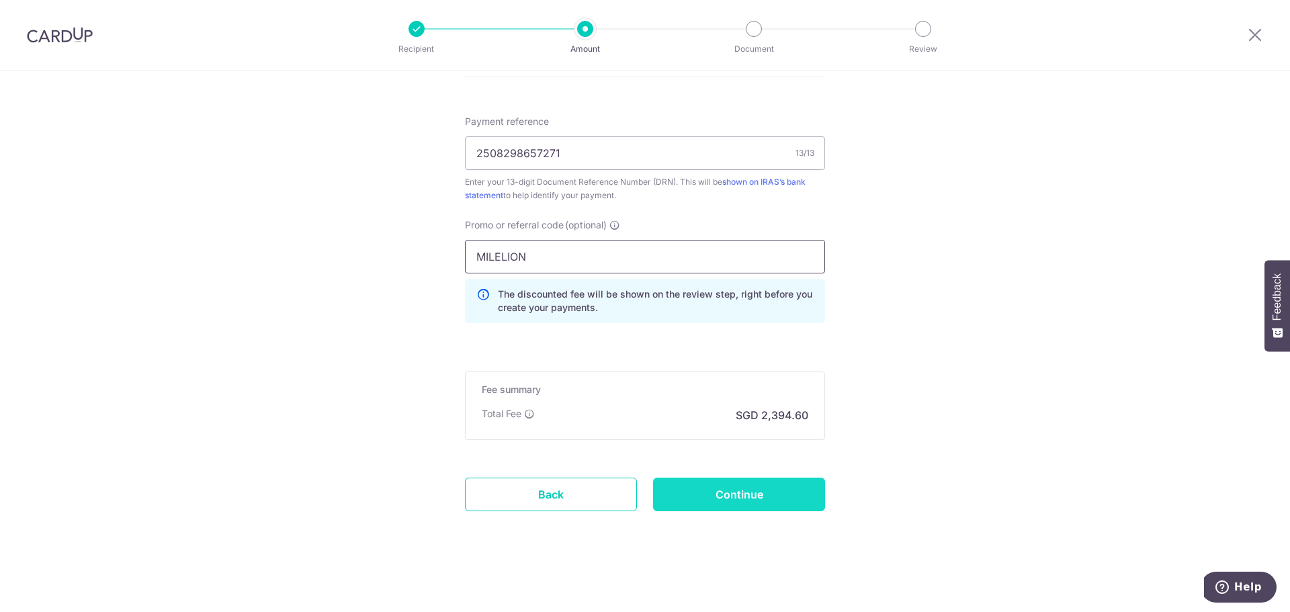
type input "MILELION"
click at [694, 488] on input "Continue" at bounding box center [739, 495] width 172 height 34
type input "Create Schedule"
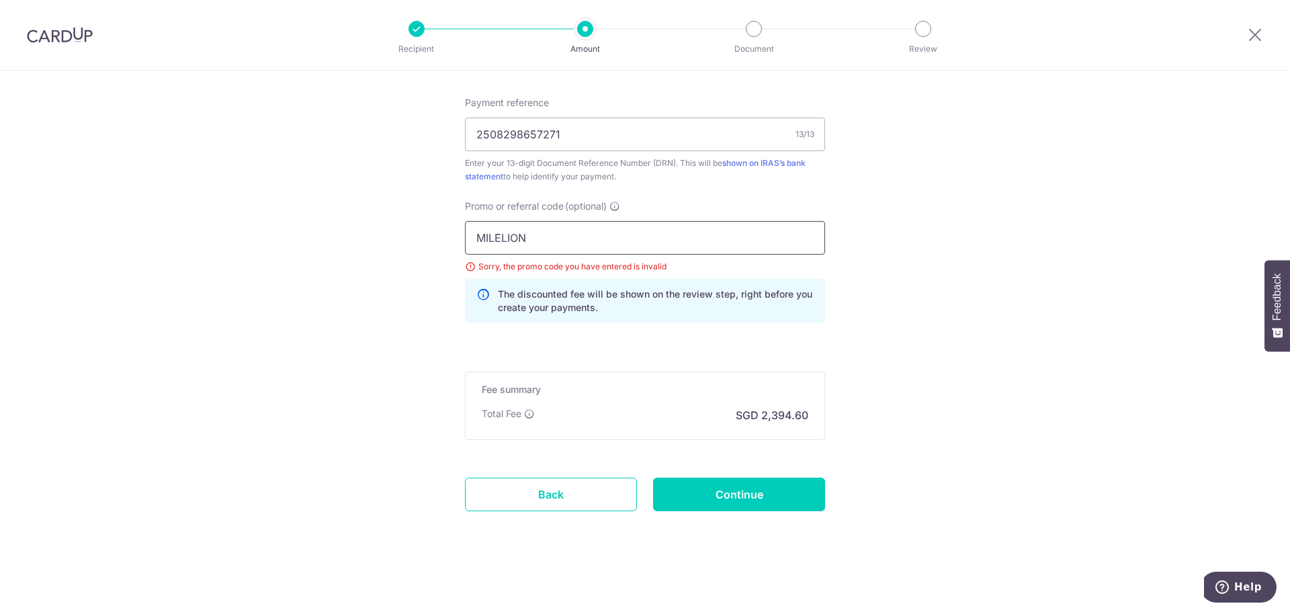
drag, startPoint x: 541, startPoint y: 235, endPoint x: 383, endPoint y: 234, distance: 157.9
click at [471, 238] on input "MILELION" at bounding box center [645, 238] width 360 height 34
type input "MILELION"
click at [728, 499] on input "Continue" at bounding box center [739, 495] width 172 height 34
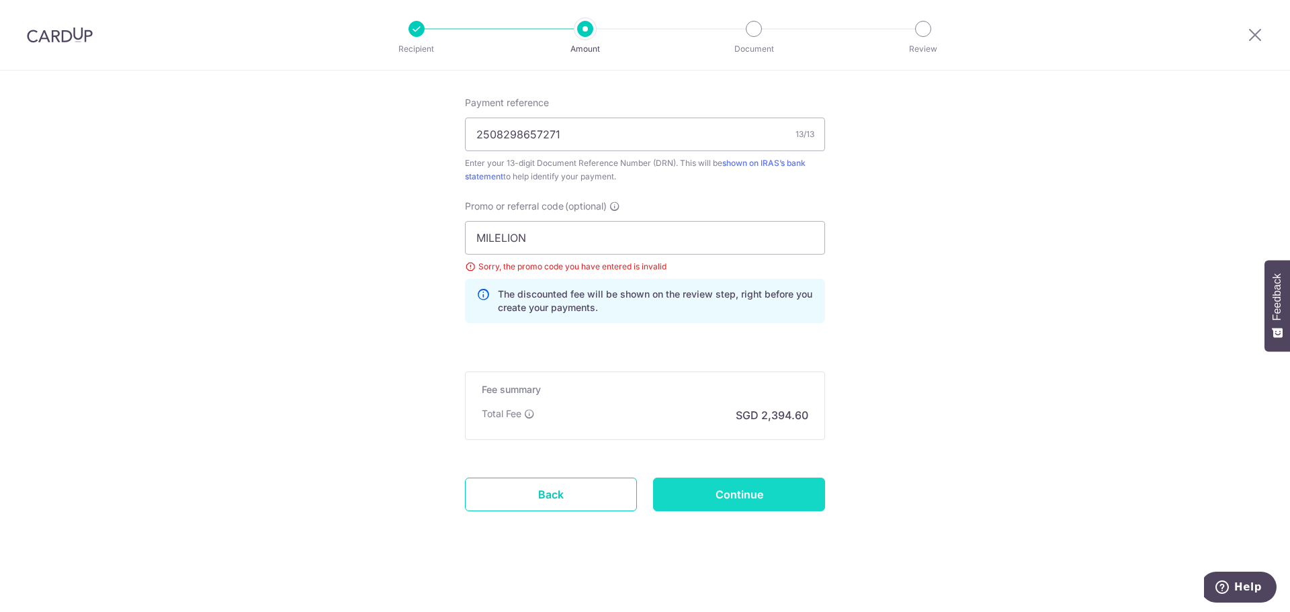
type input "Update Schedule"
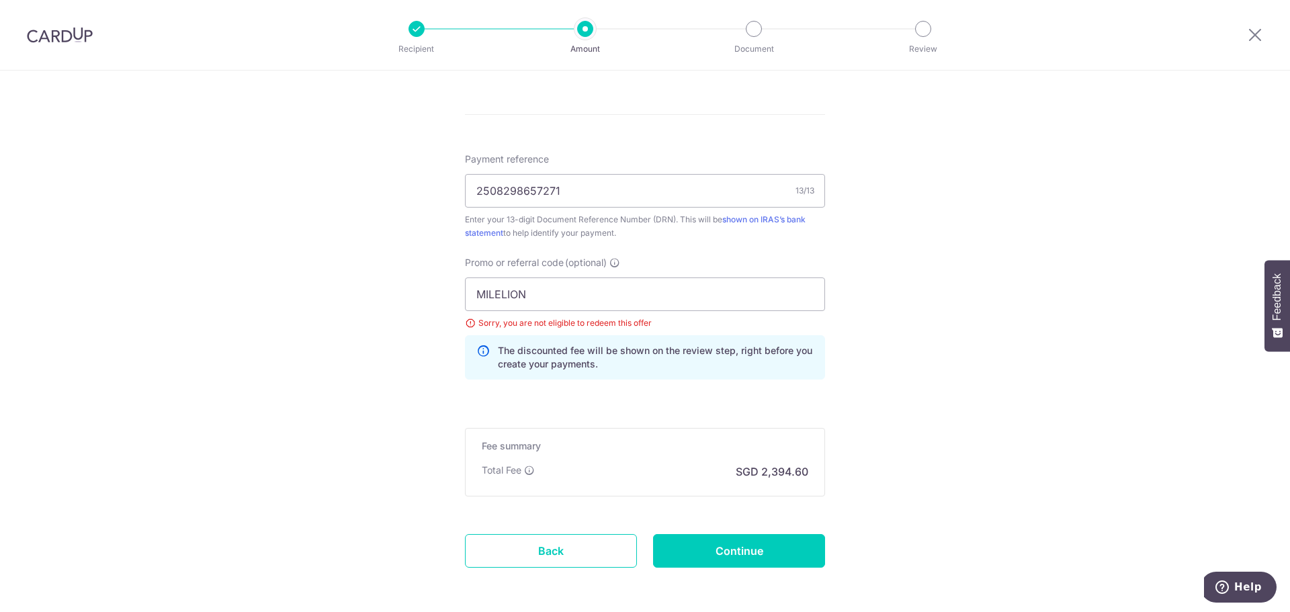
scroll to position [840, 0]
